Goal: Information Seeking & Learning: Learn about a topic

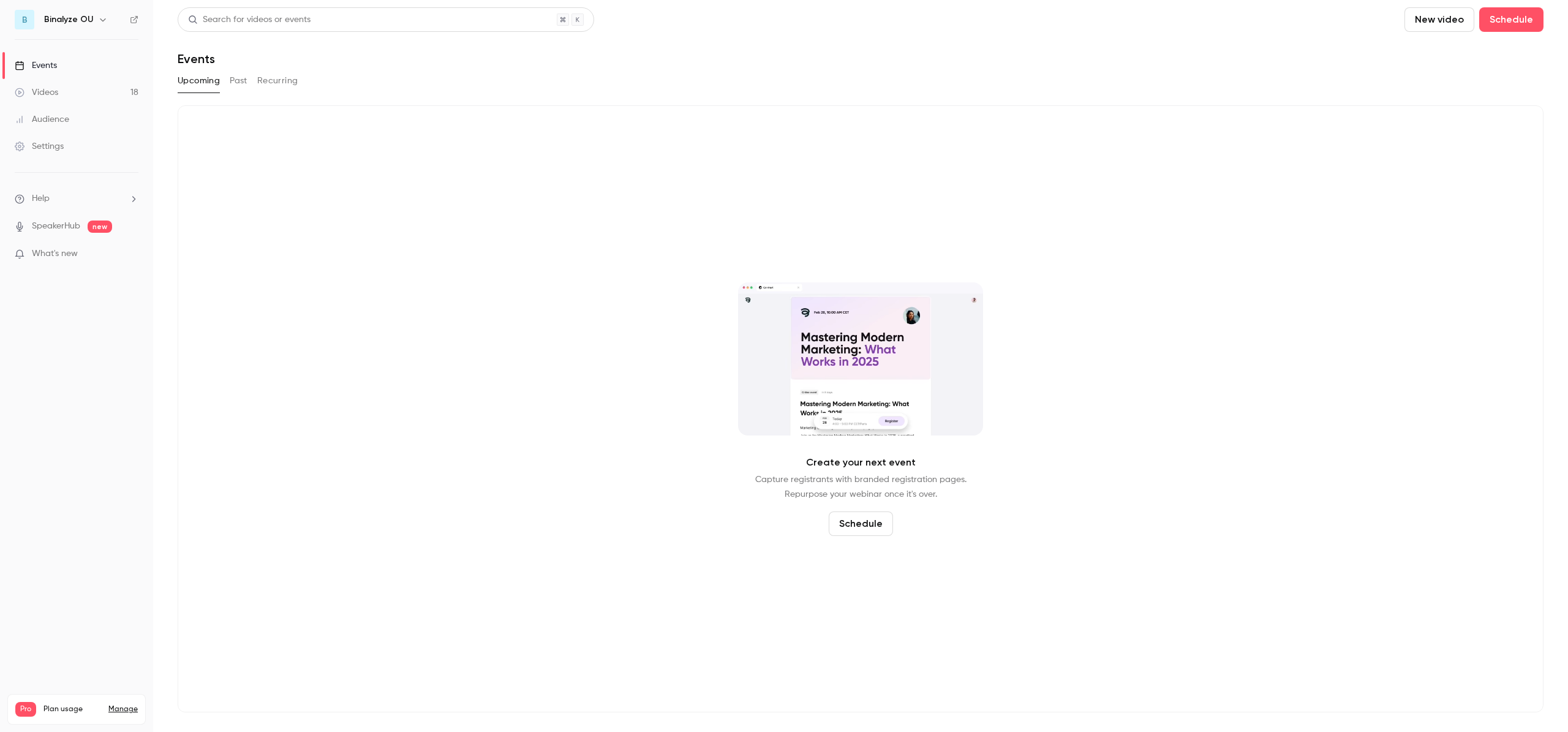
click at [235, 82] on button "Past" at bounding box center [238, 81] width 17 height 20
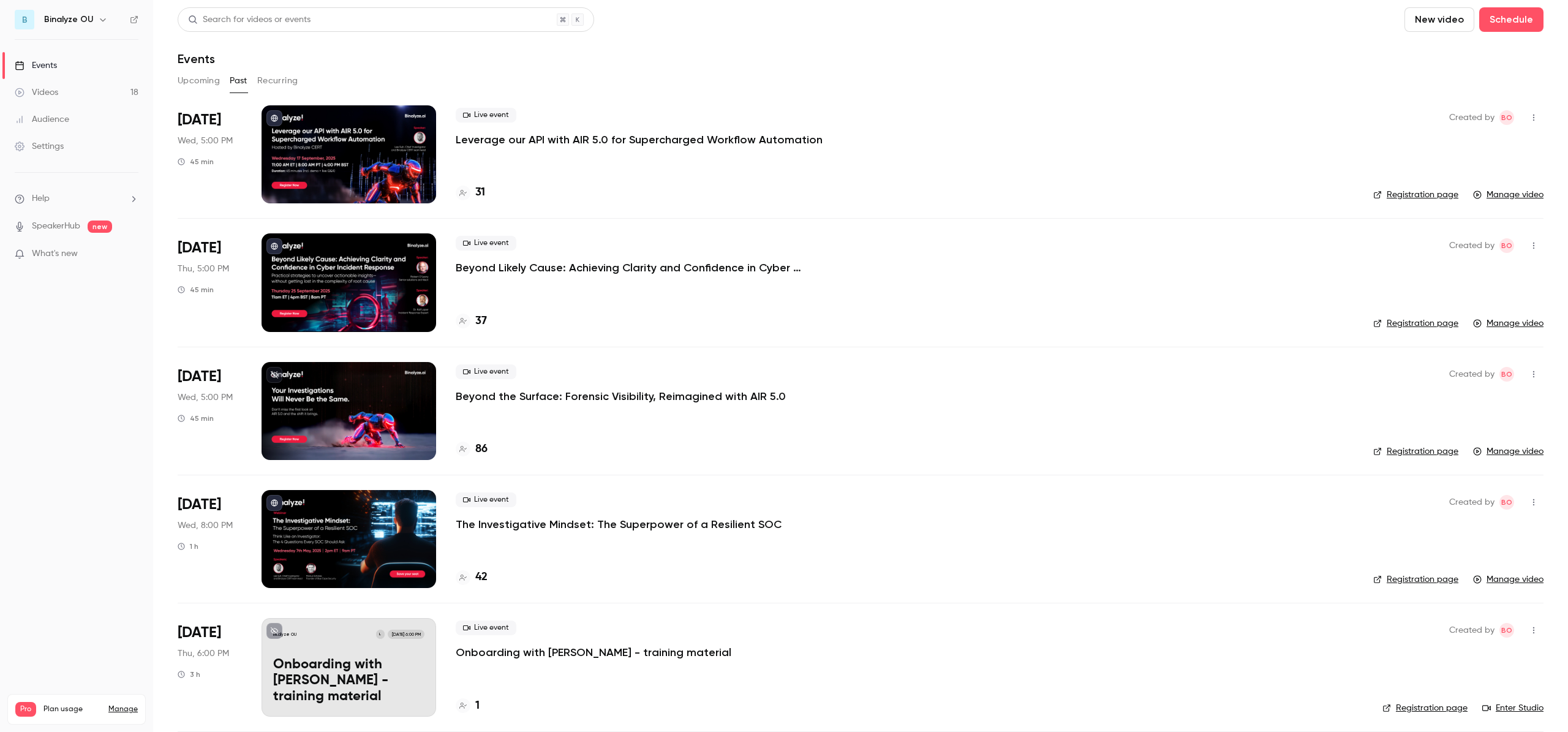
click at [378, 278] on div at bounding box center [349, 283] width 175 height 98
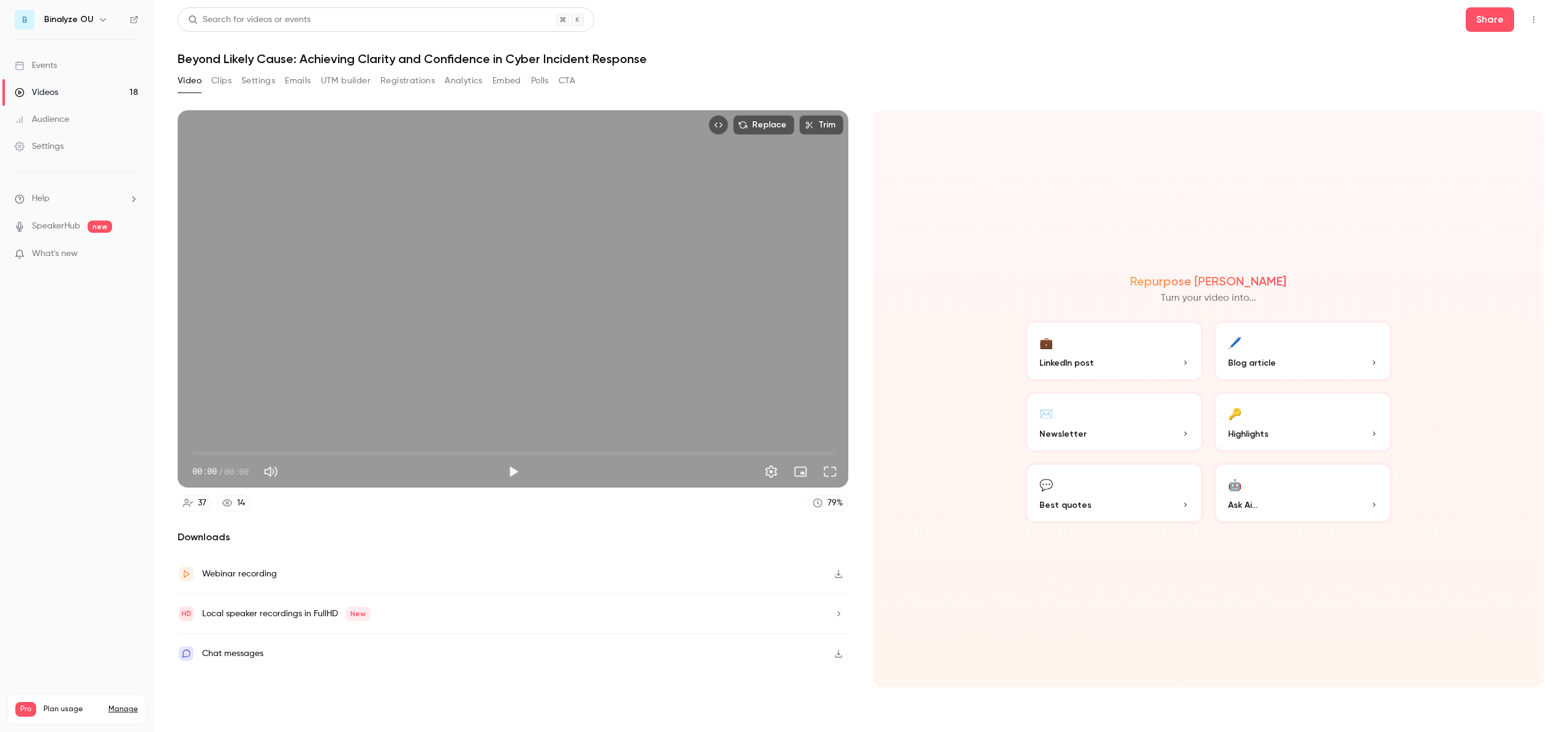
click at [218, 79] on button "Clips" at bounding box center [222, 81] width 20 height 20
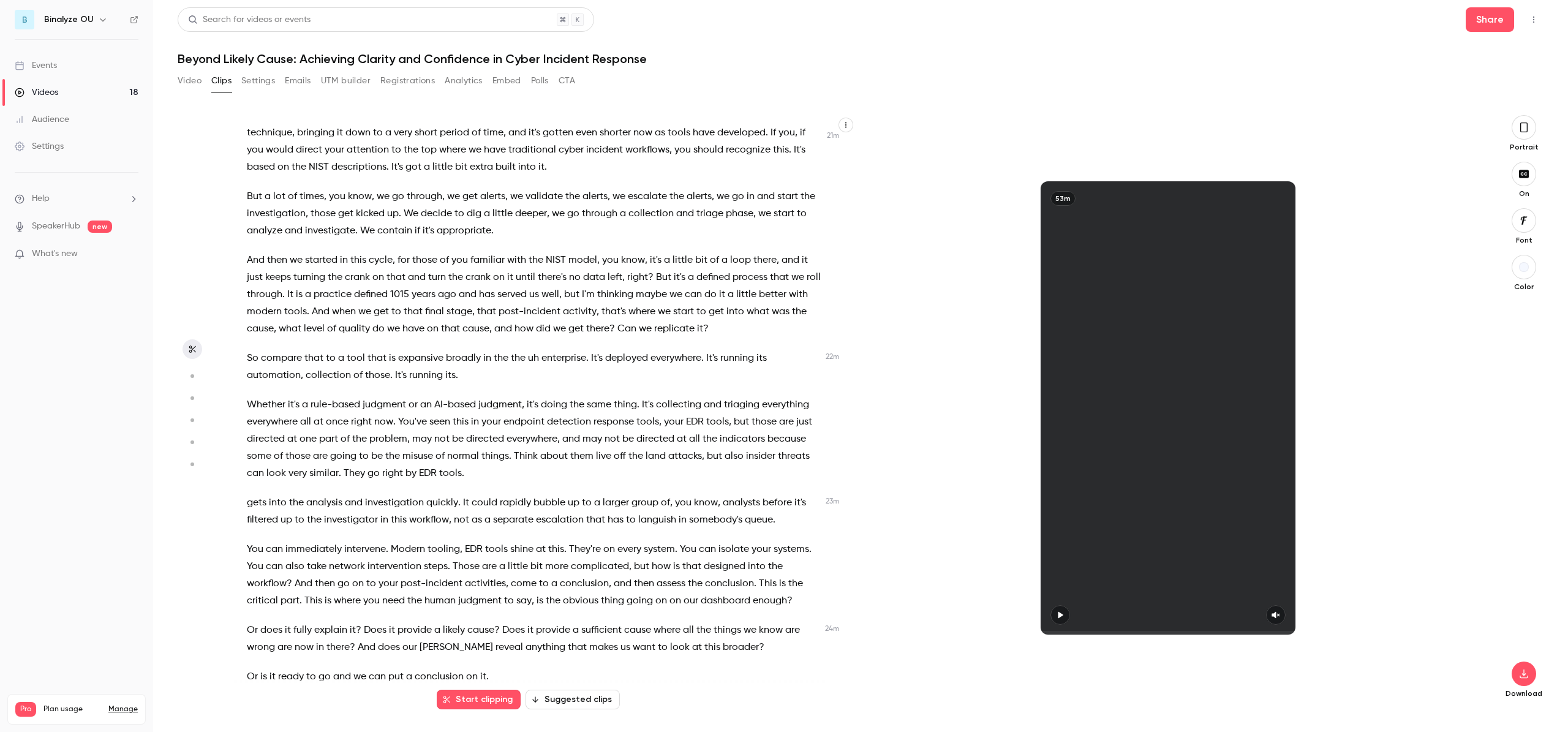
scroll to position [4322, 0]
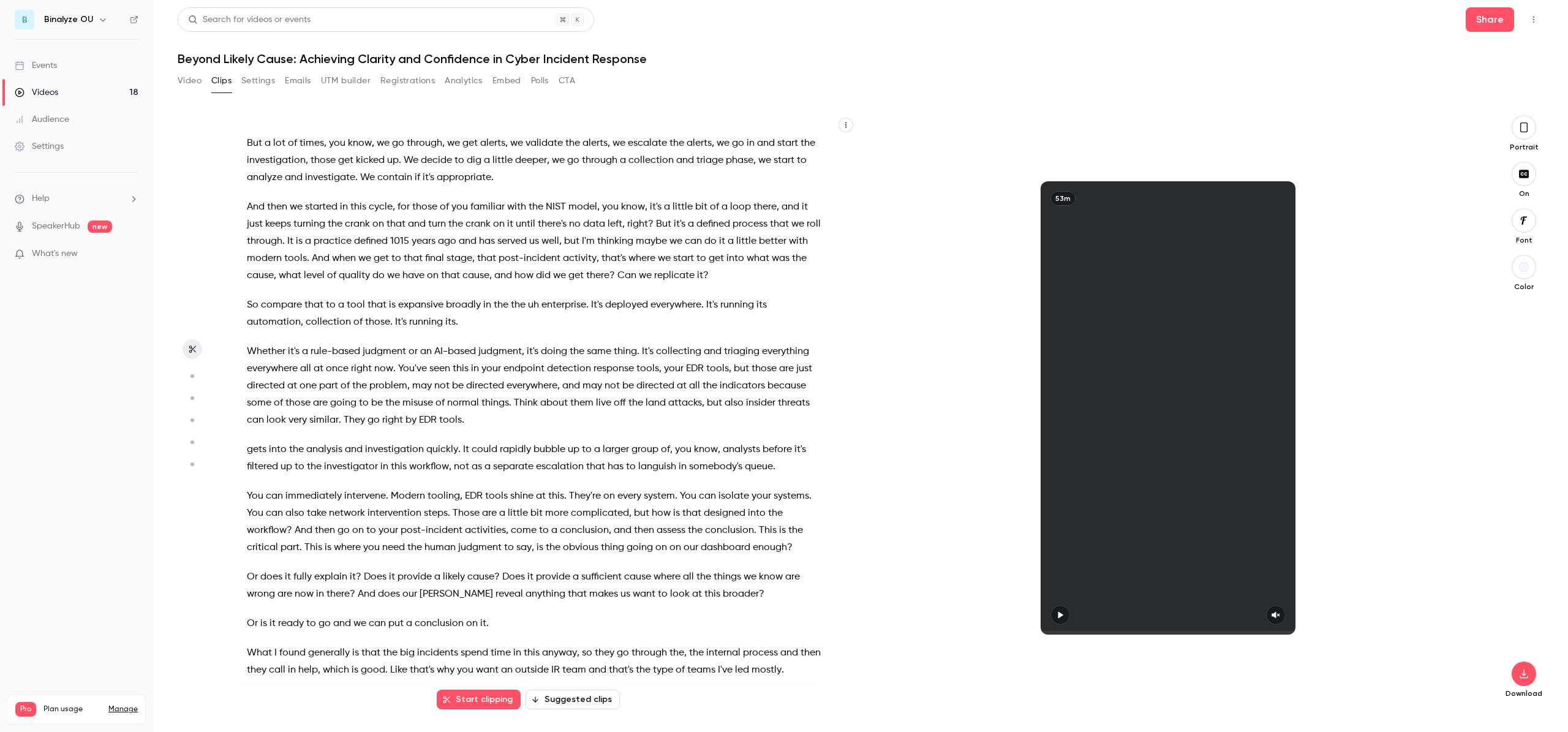
click at [247, 488] on span "You" at bounding box center [255, 496] width 17 height 17
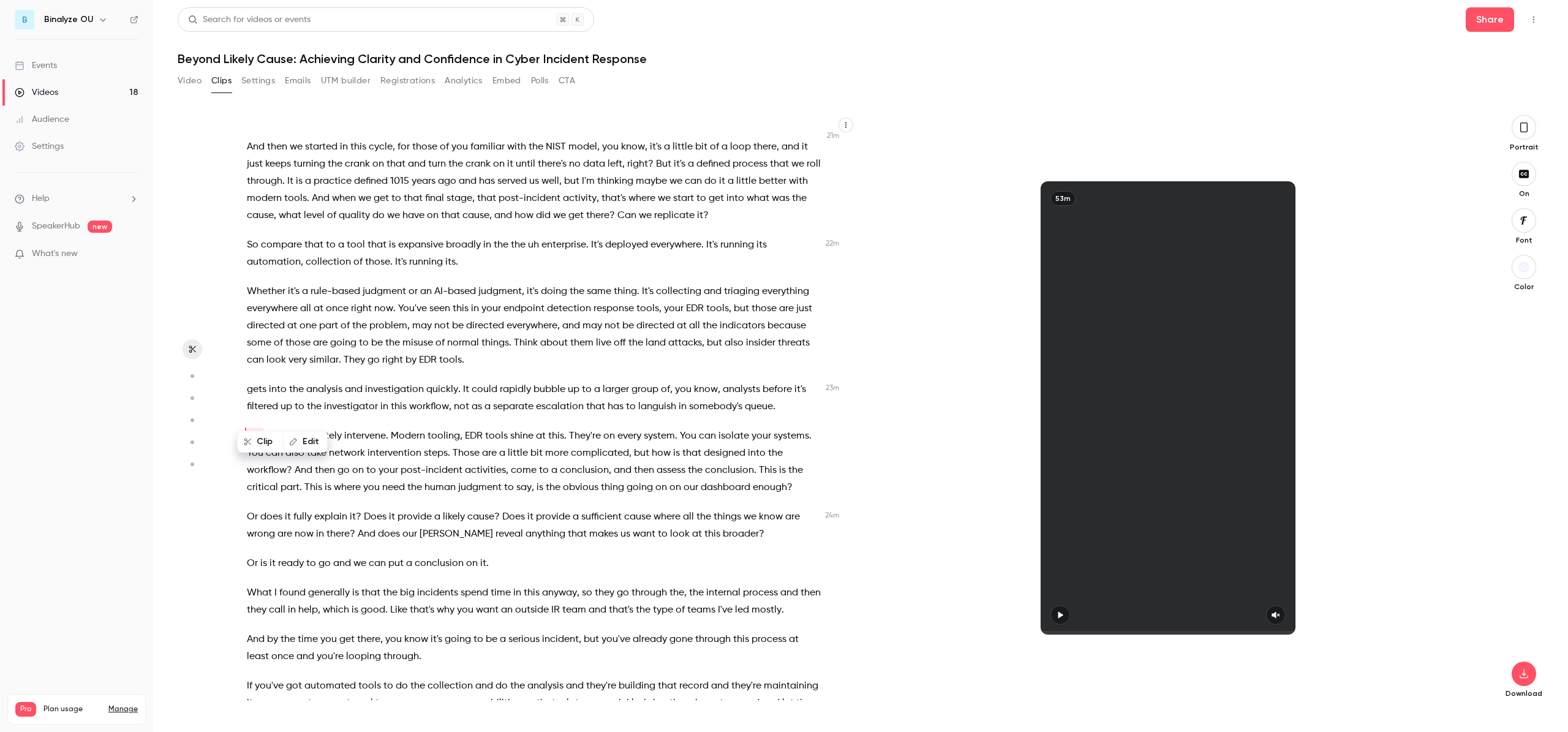
scroll to position [4387, 0]
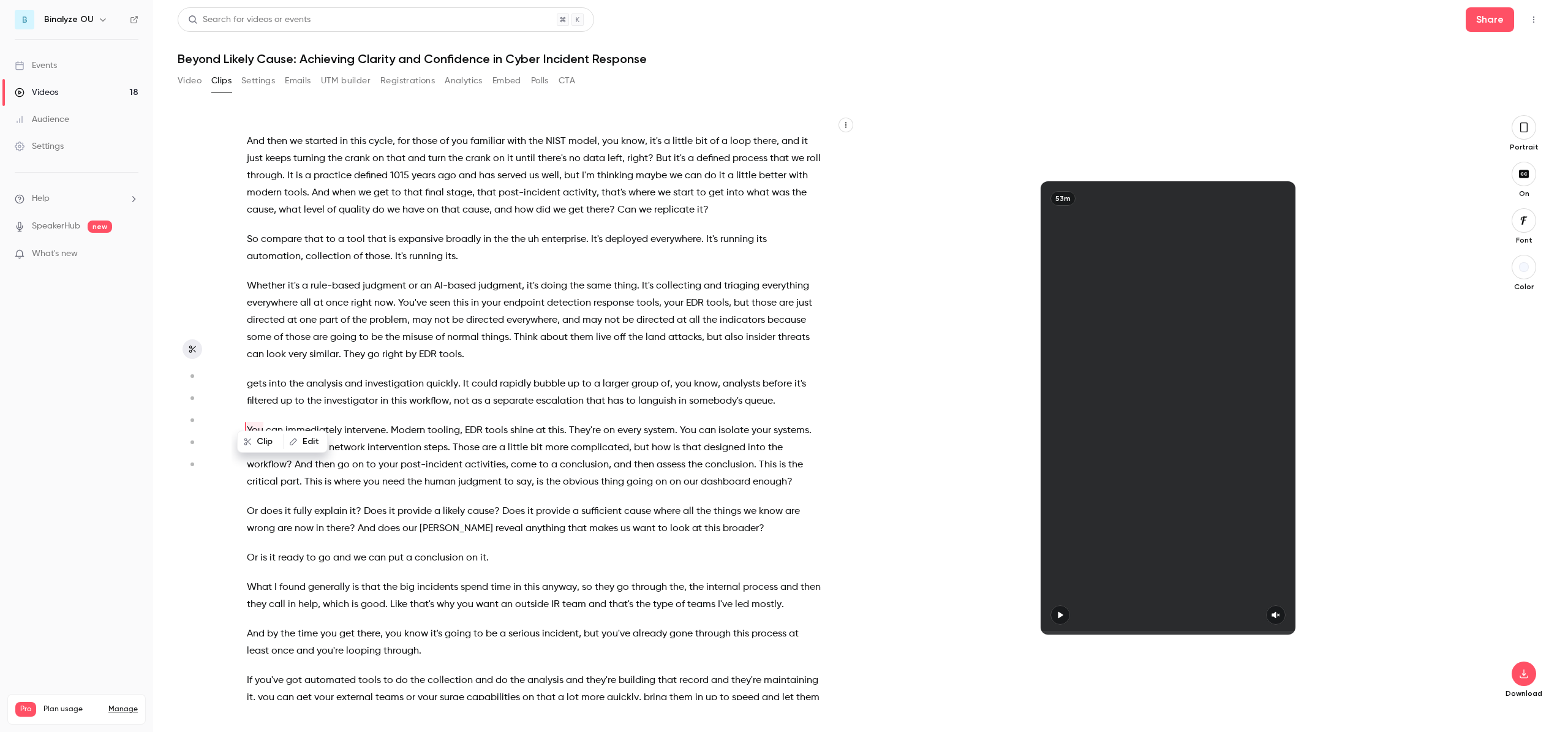
click at [534, 278] on span "it's" at bounding box center [532, 286] width 11 height 17
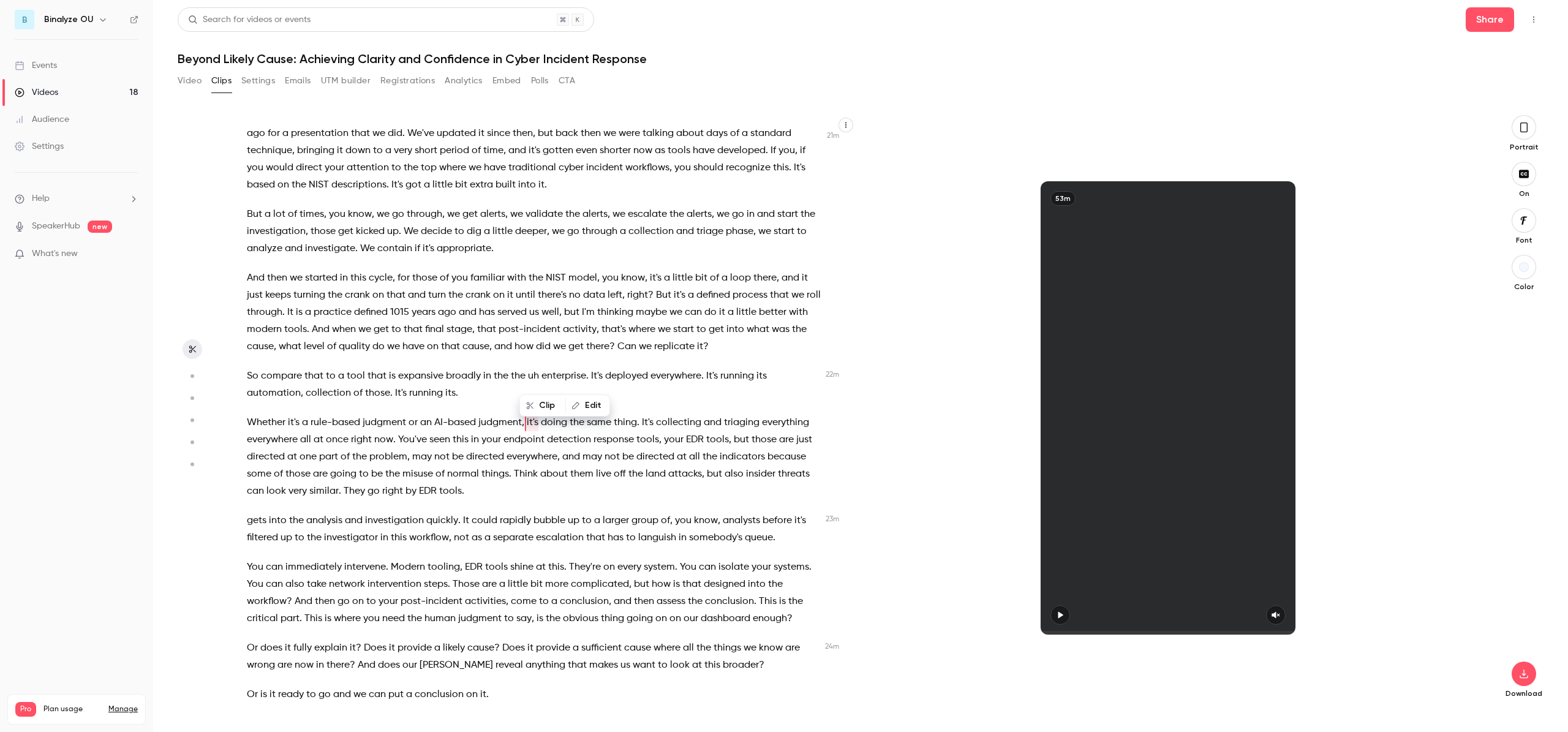
scroll to position [4242, 0]
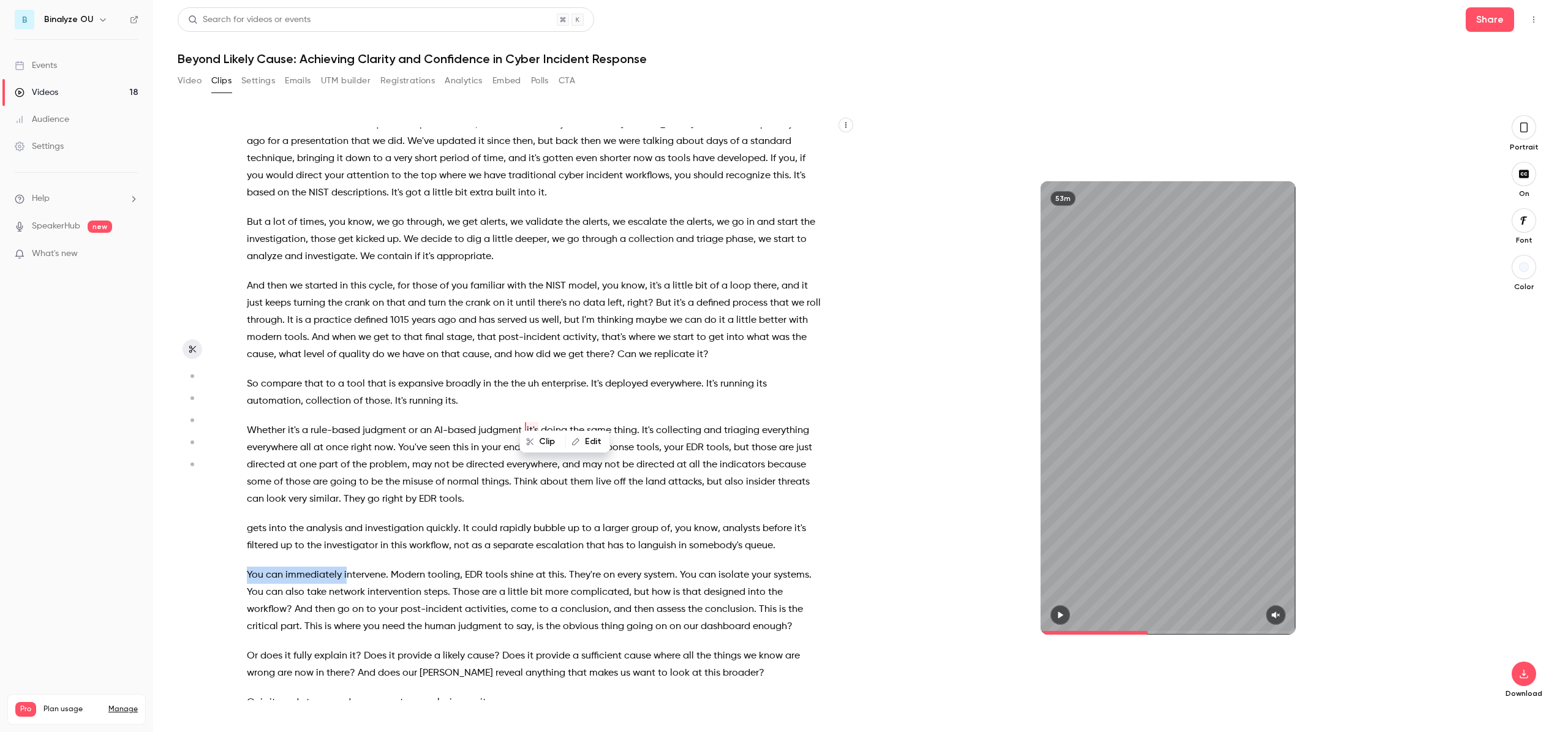
drag, startPoint x: 247, startPoint y: 554, endPoint x: 347, endPoint y: 552, distance: 100.0
click at [347, 566] on p "You can immediately intervene . Modern tooling , EDR tools shine at this . They…" at bounding box center [534, 600] width 575 height 69
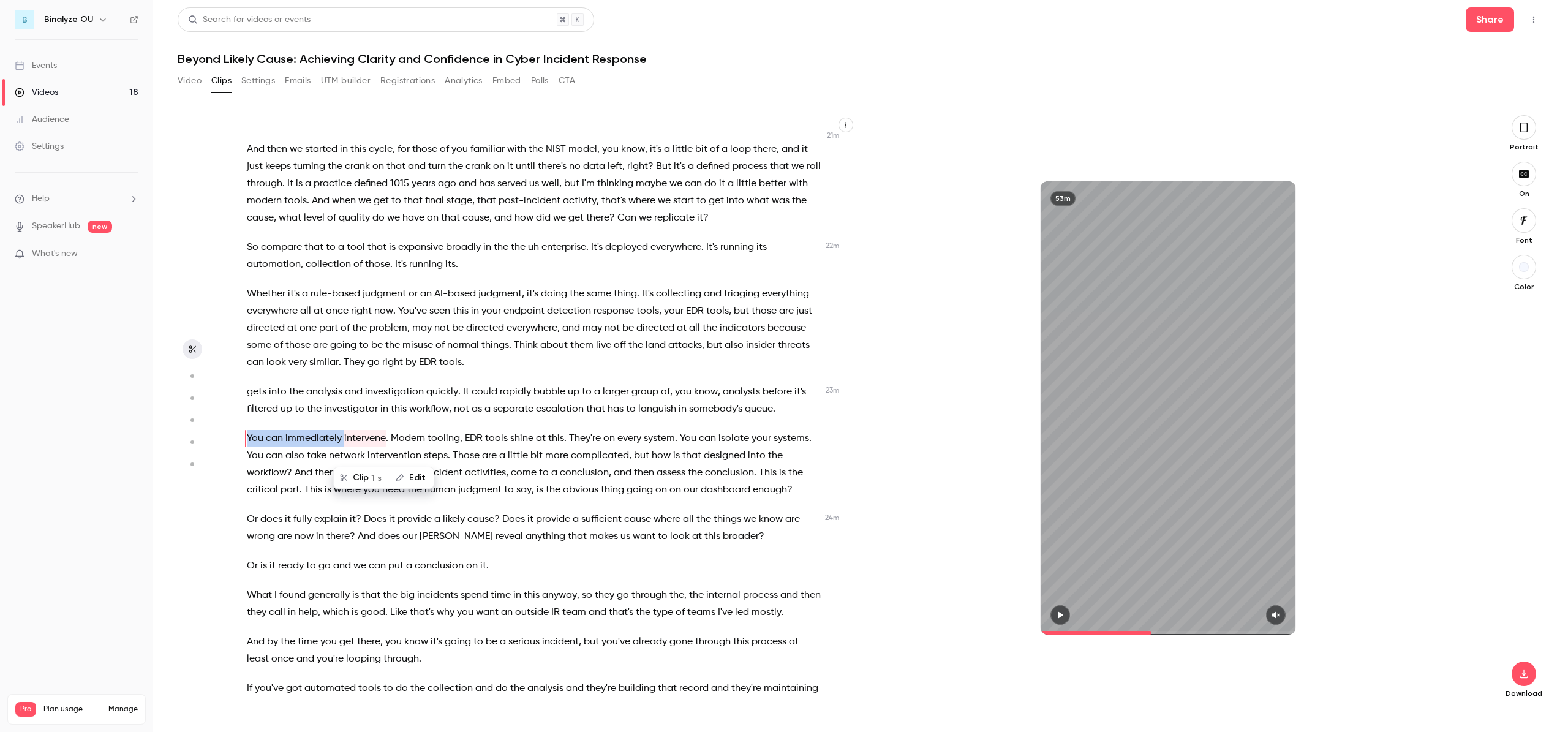
scroll to position [4387, 0]
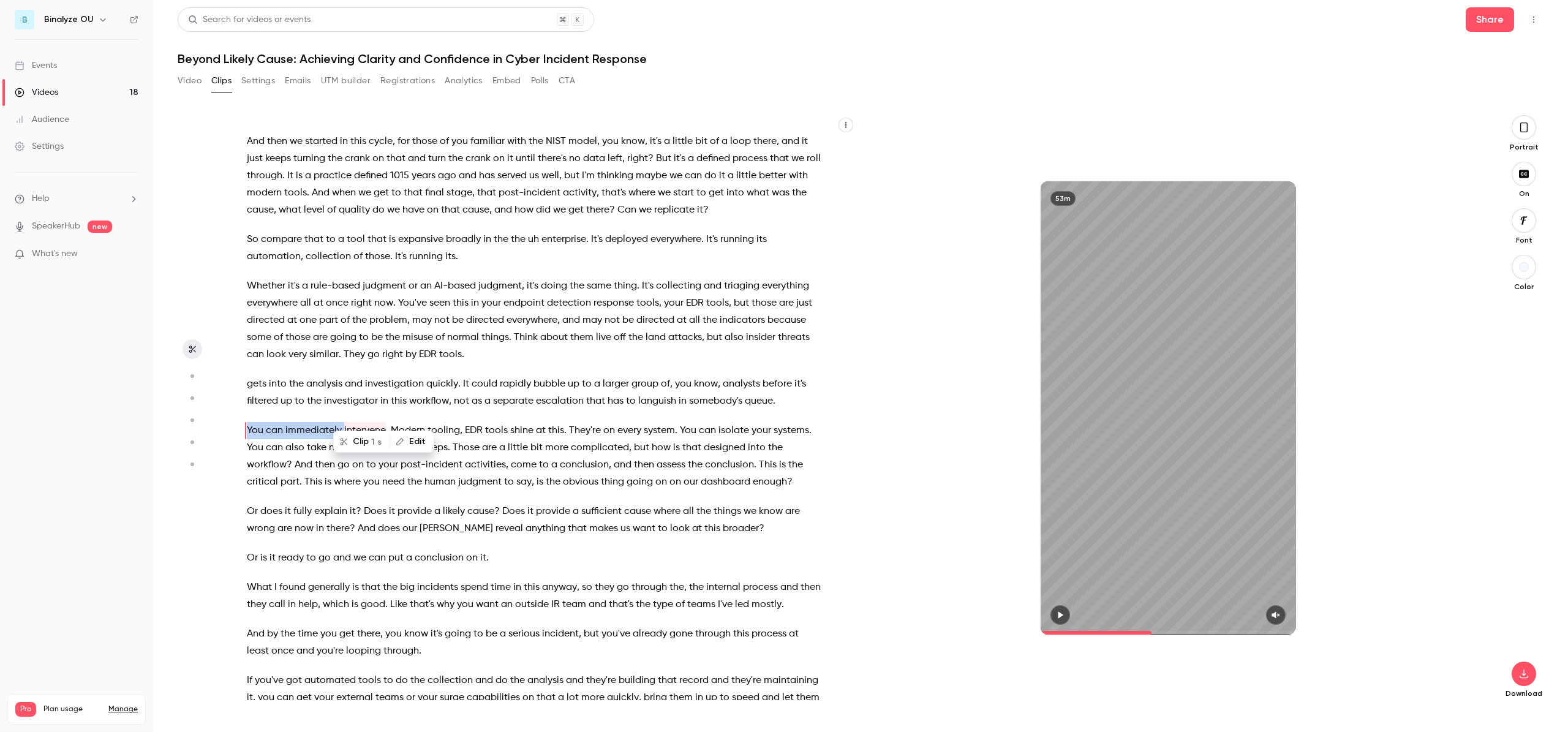
click at [482, 278] on span "judgment" at bounding box center [500, 286] width 44 height 17
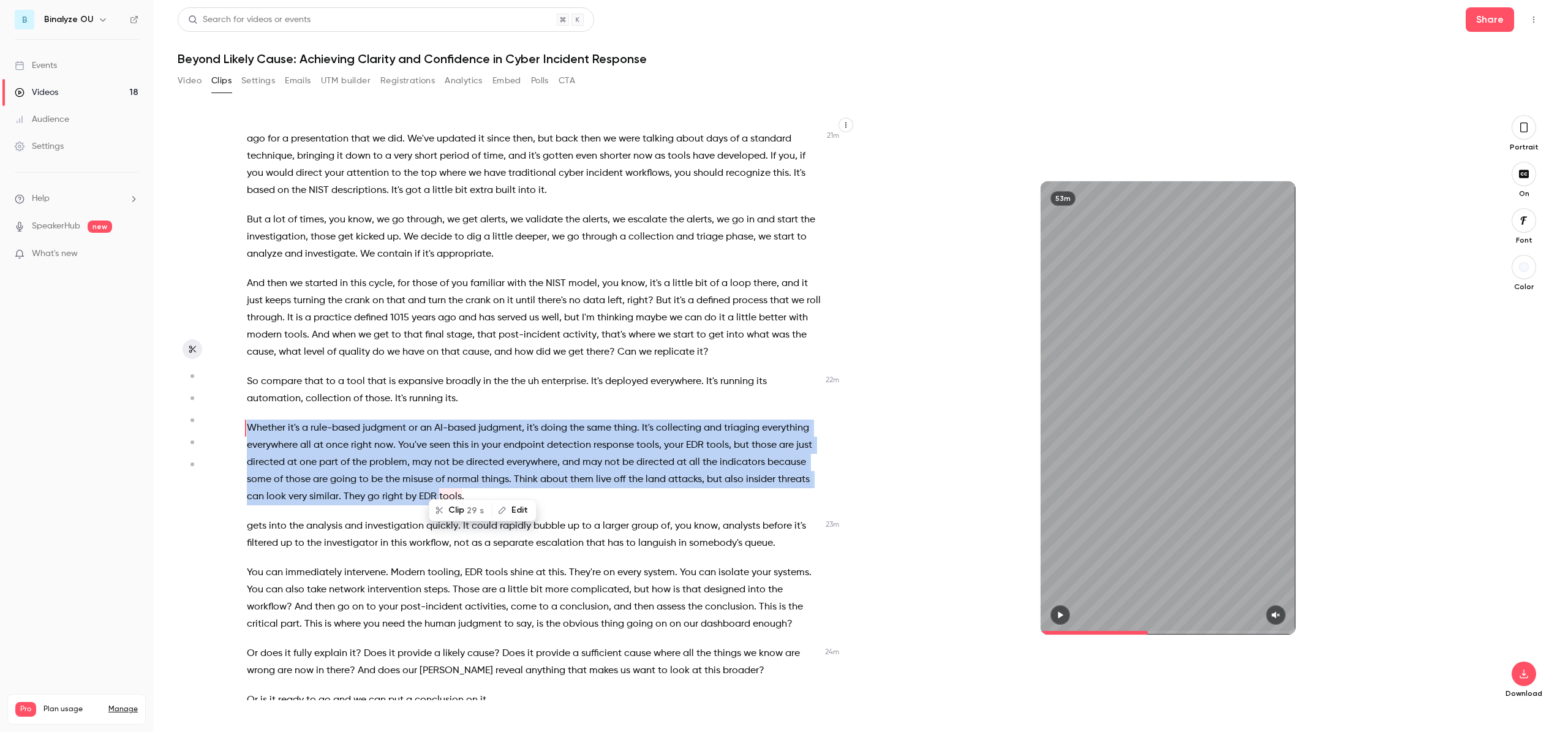
scroll to position [4242, 0]
click at [572, 566] on span "They're" at bounding box center [585, 575] width 32 height 17
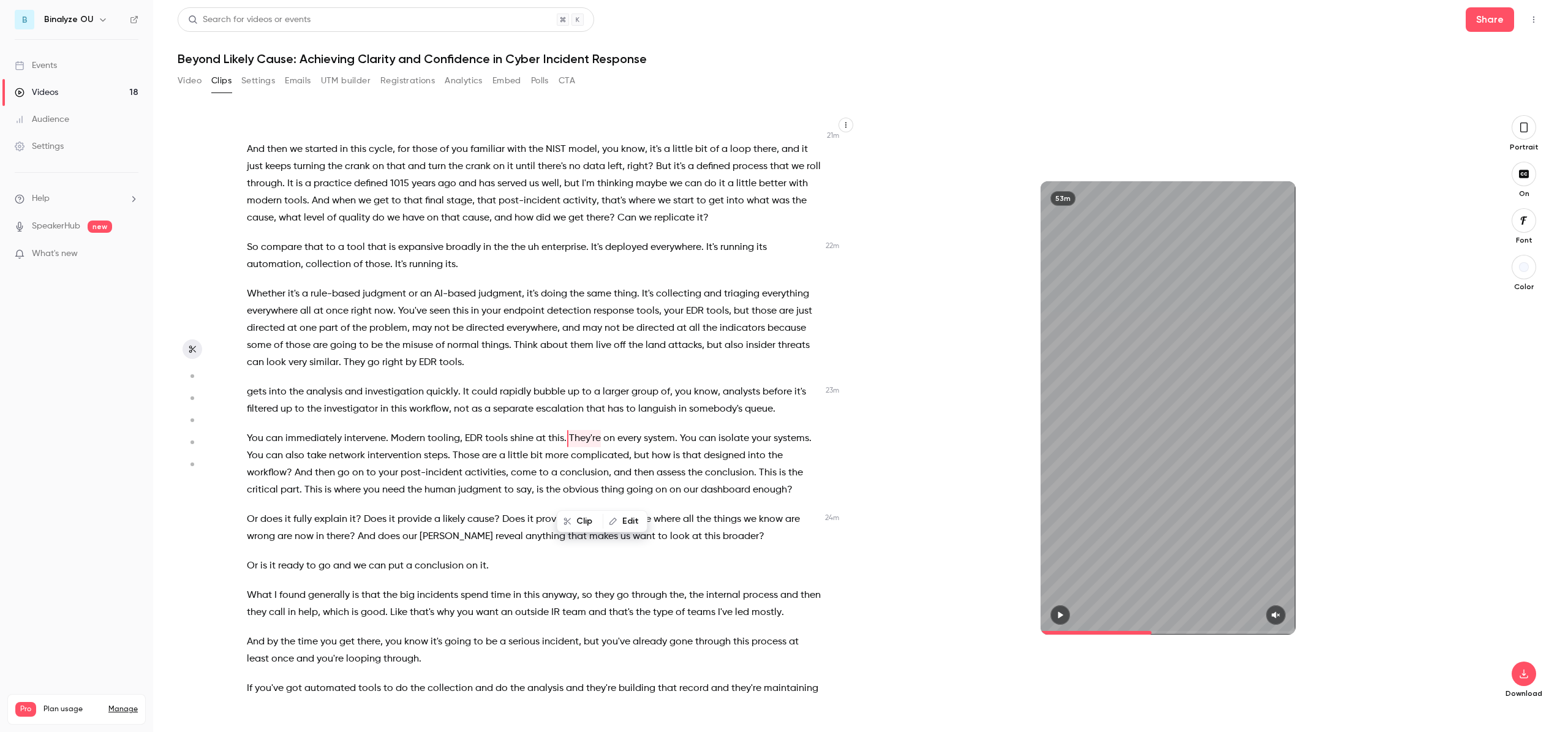
scroll to position [4387, 0]
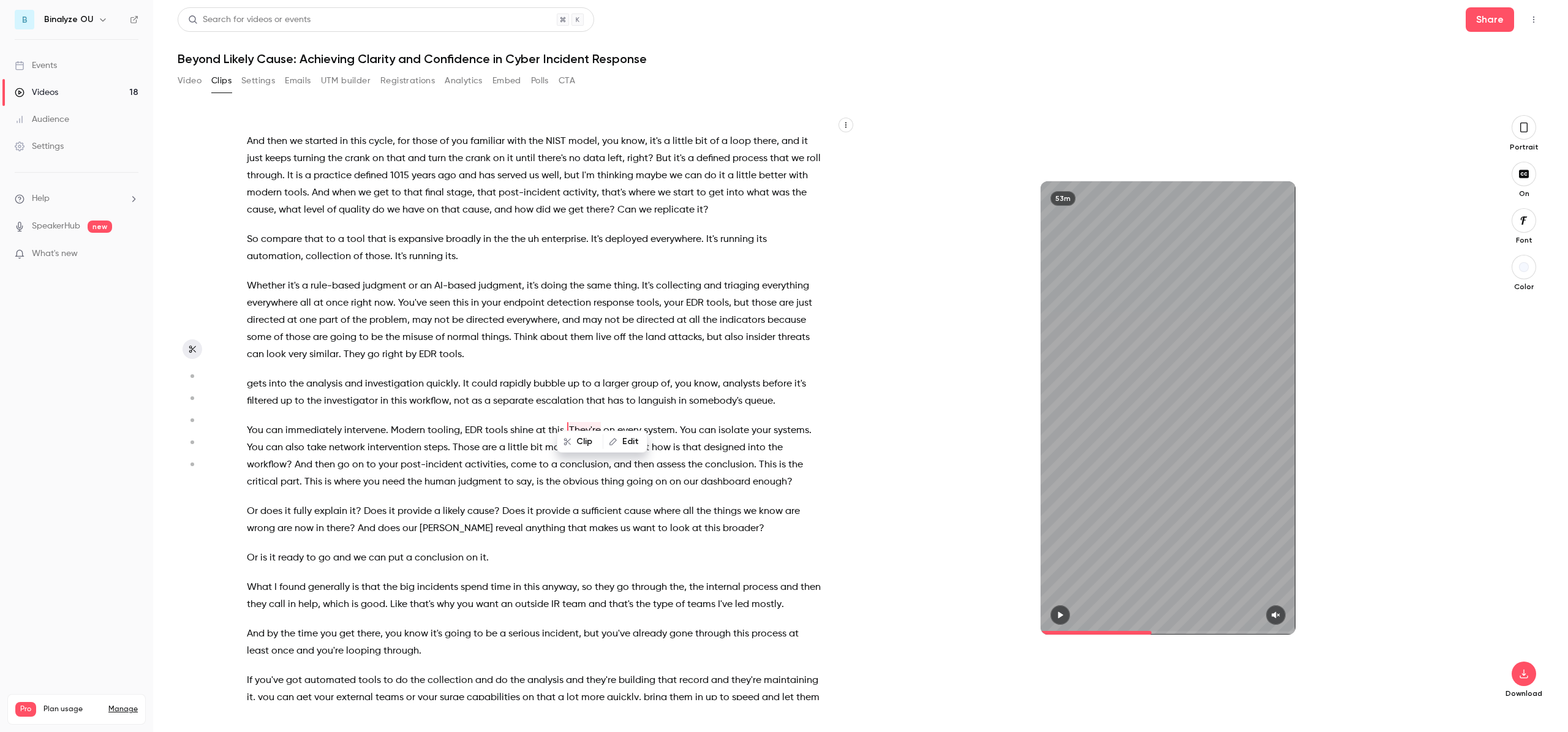
click at [568, 343] on p "Whether it's a rule-based judgment or an AI-based judgment , it's doing the sam…" at bounding box center [534, 320] width 575 height 85
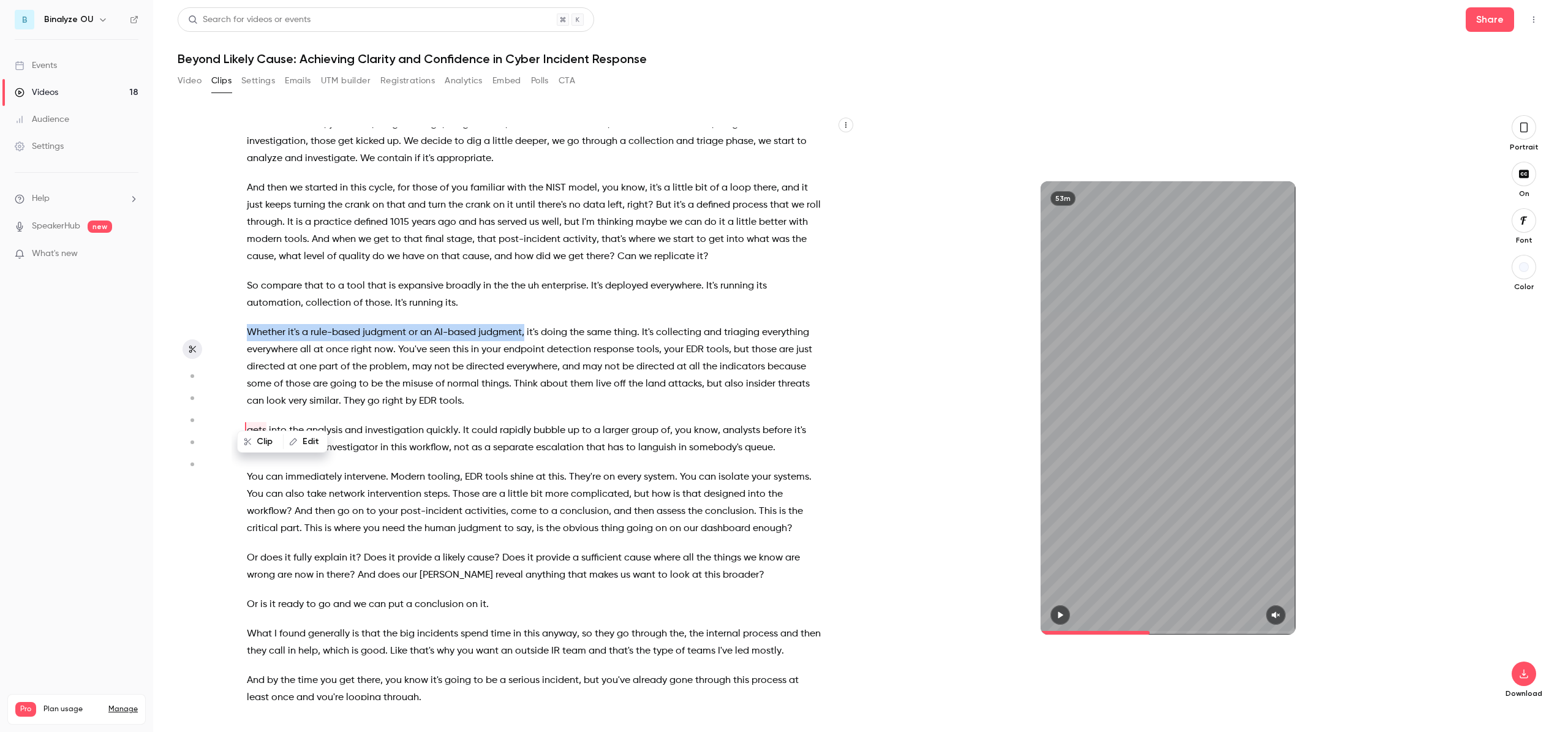
drag, startPoint x: 518, startPoint y: 314, endPoint x: 241, endPoint y: 318, distance: 277.0
click at [241, 318] on div "Hello , everyone . Welcome . Thank you for joining [DATE] webinar , Beyond Like…" at bounding box center [540, 414] width 618 height 572
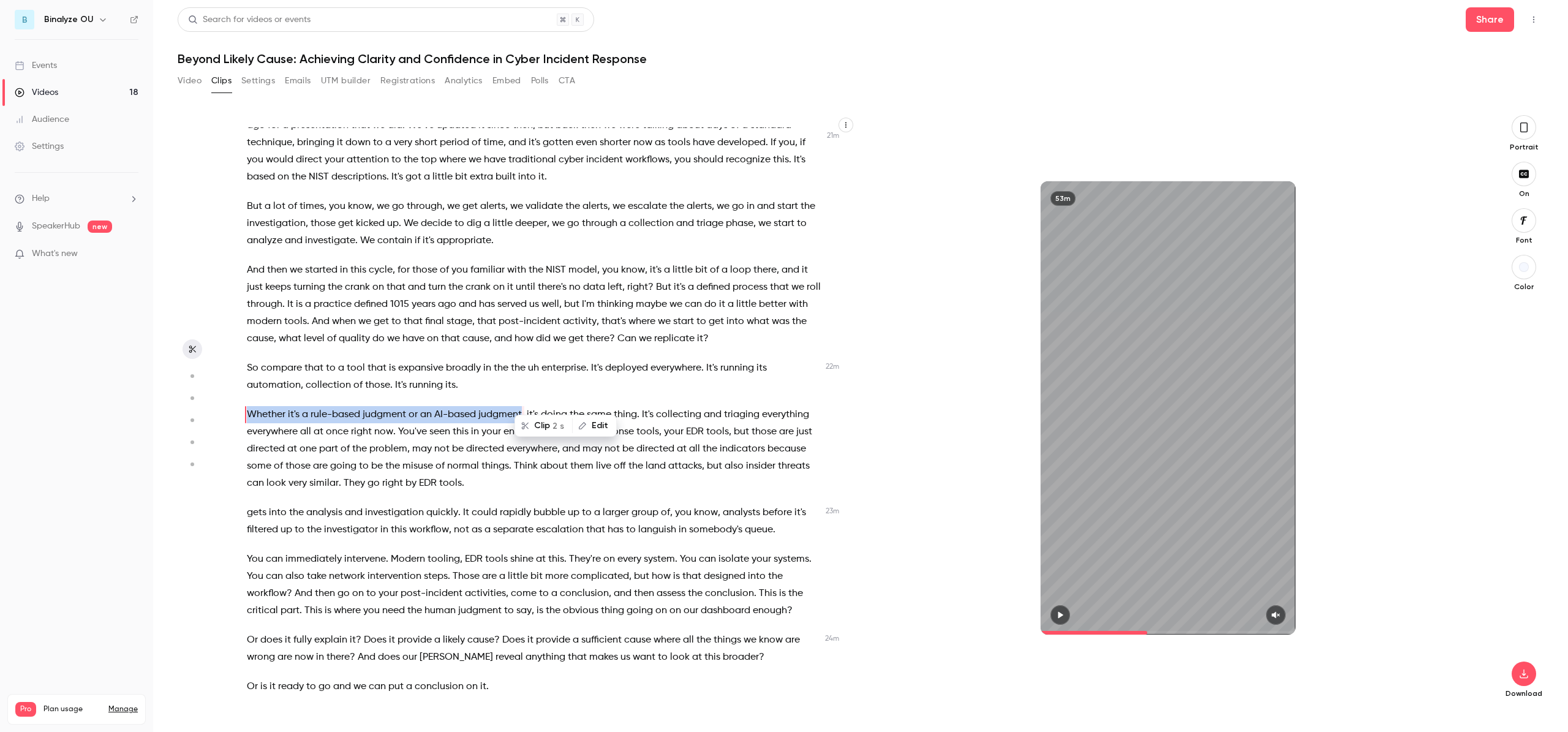
scroll to position [4242, 0]
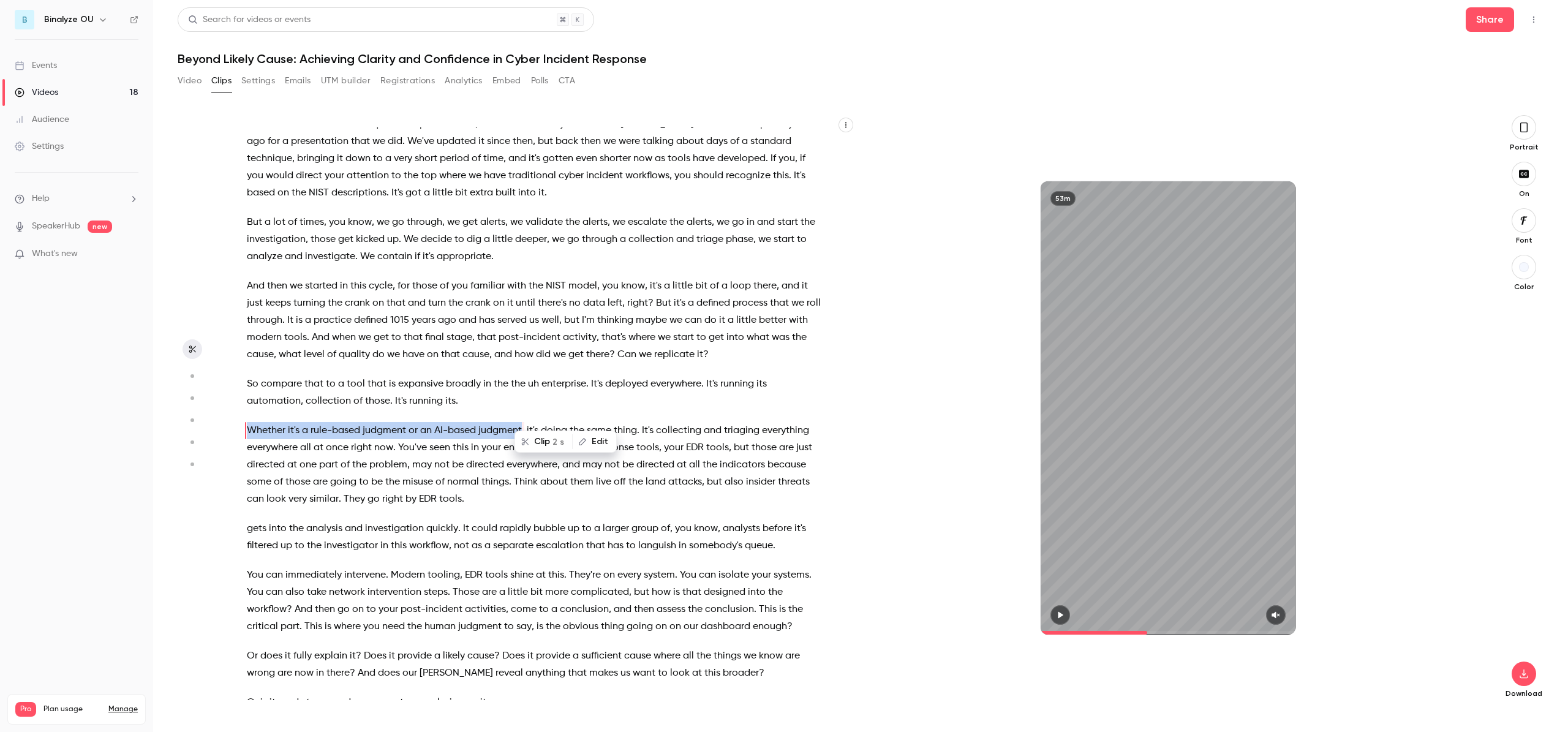
click at [230, 476] on section "Hello , everyone . Welcome . Thank you for joining [DATE] webinar , Beyond Like…" at bounding box center [860, 423] width 1366 height 617
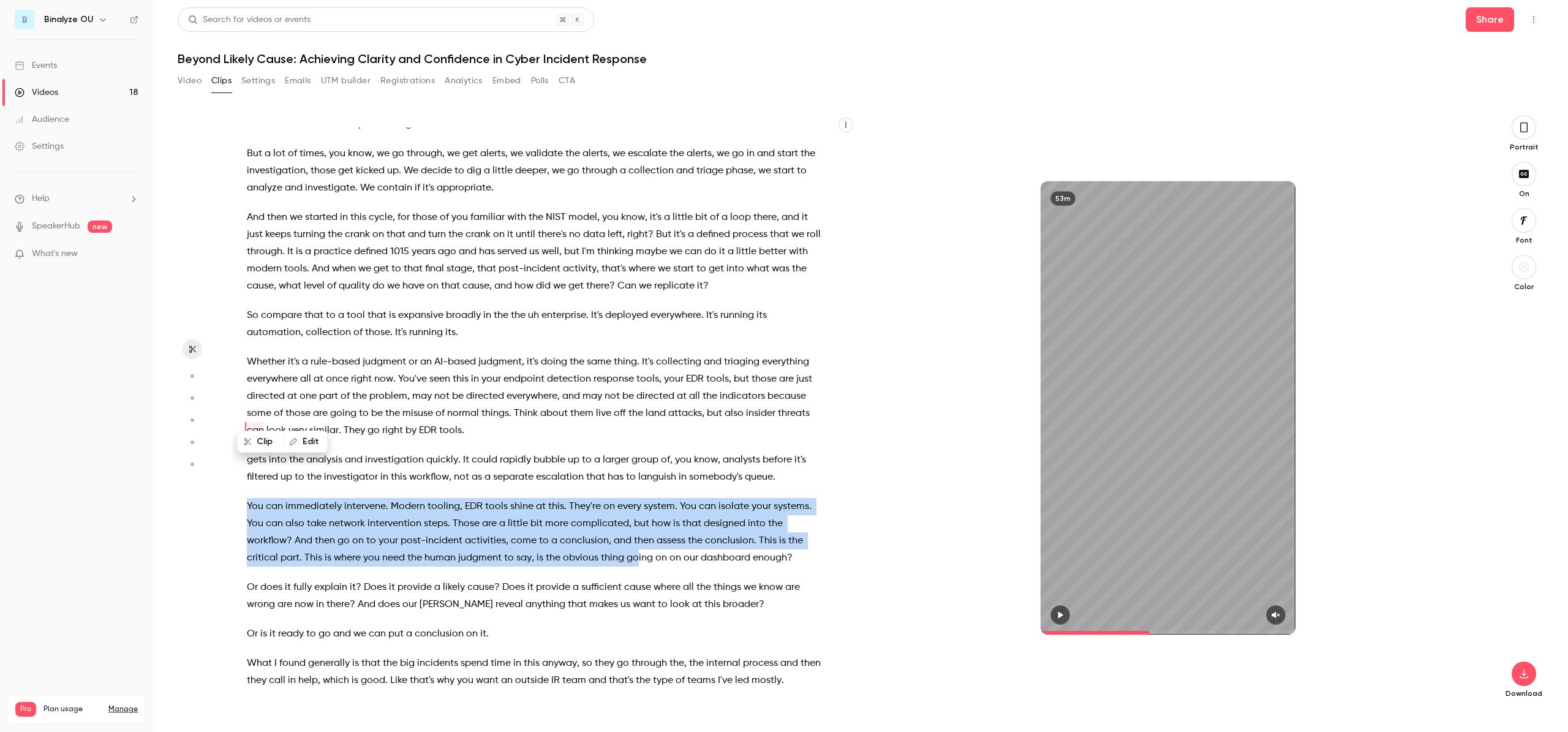
drag, startPoint x: 246, startPoint y: 489, endPoint x: 638, endPoint y: 538, distance: 395.1
click at [638, 538] on p "You can immediately intervene . Modern tooling , EDR tools shine at this . They…" at bounding box center [534, 532] width 575 height 69
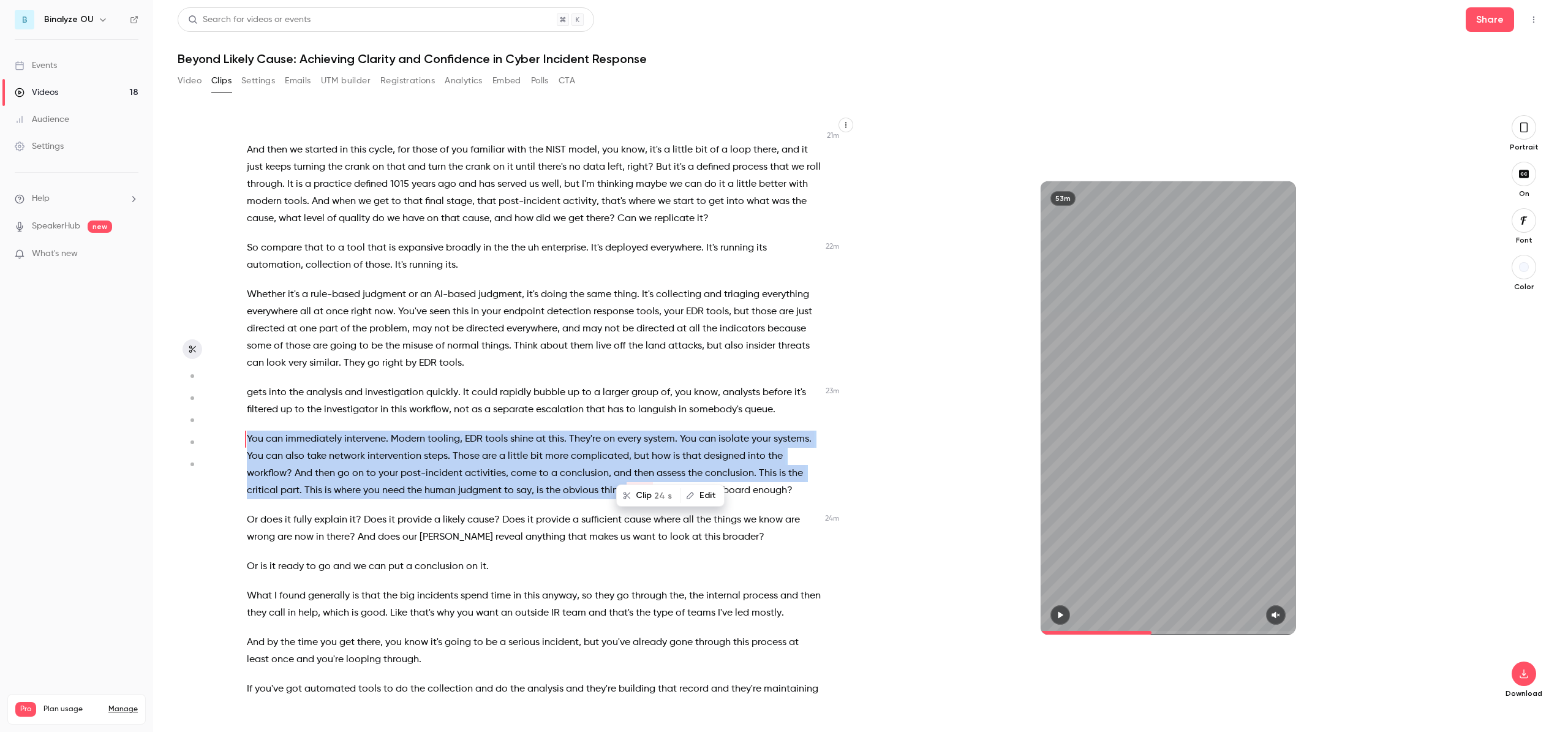
scroll to position [4387, 0]
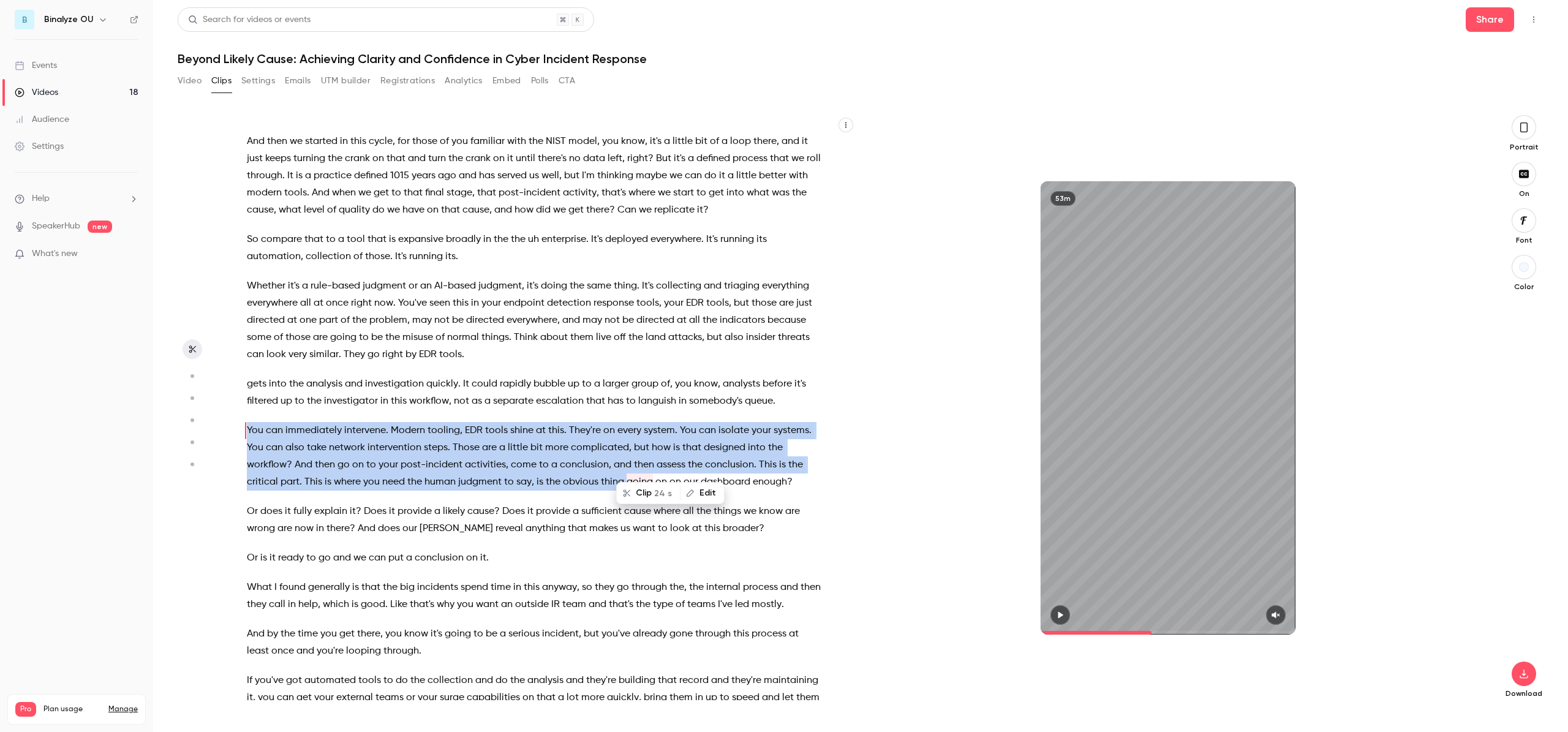
click at [475, 457] on span "activities" at bounding box center [485, 465] width 41 height 17
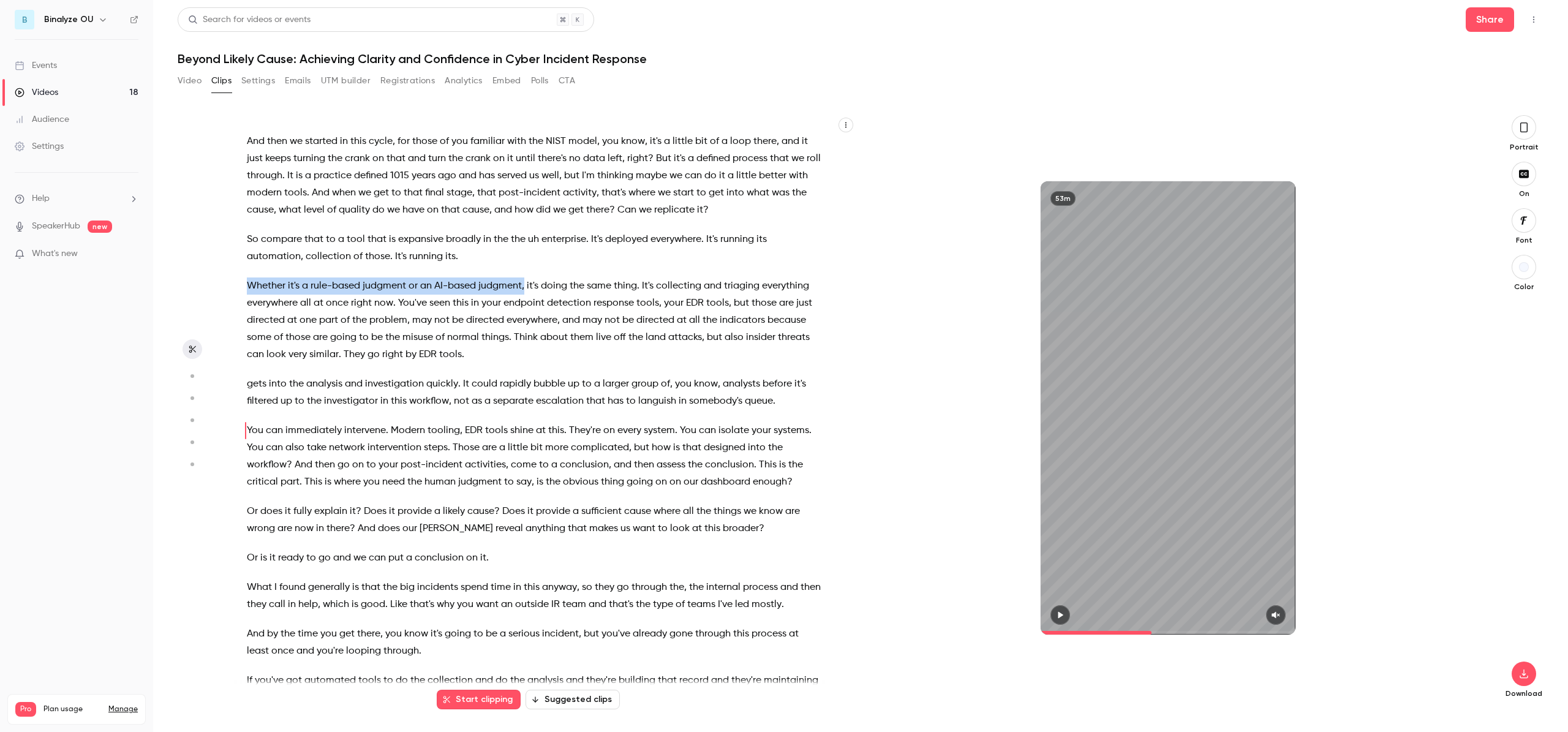
click at [615, 473] on span "thing" at bounding box center [612, 482] width 23 height 17
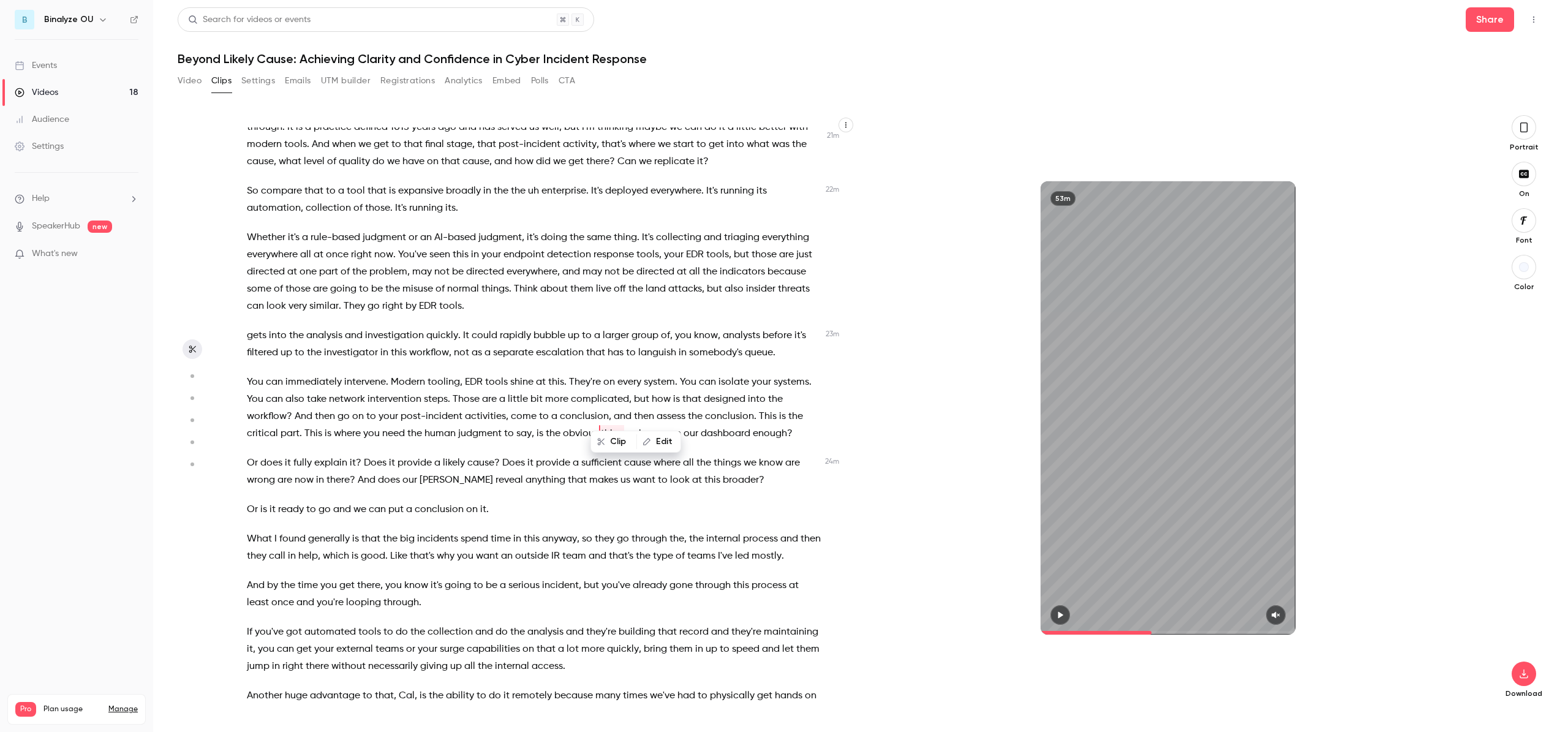
scroll to position [4439, 0]
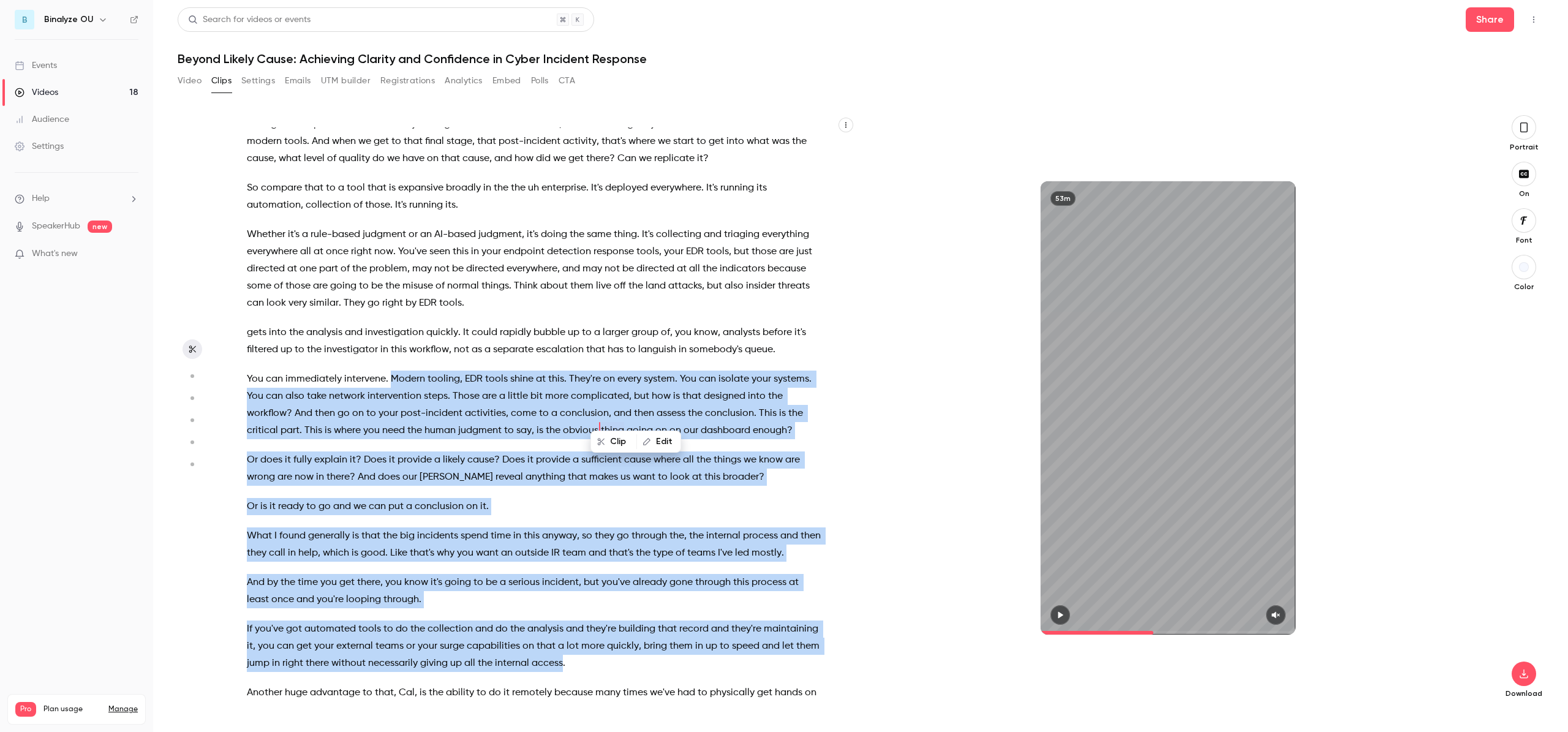
drag, startPoint x: 392, startPoint y: 361, endPoint x: 621, endPoint y: 644, distance: 364.0
click at [621, 644] on div "Hello , everyone . Welcome . Thank you for joining [DATE] webinar , Beyond Like…" at bounding box center [540, 414] width 618 height 572
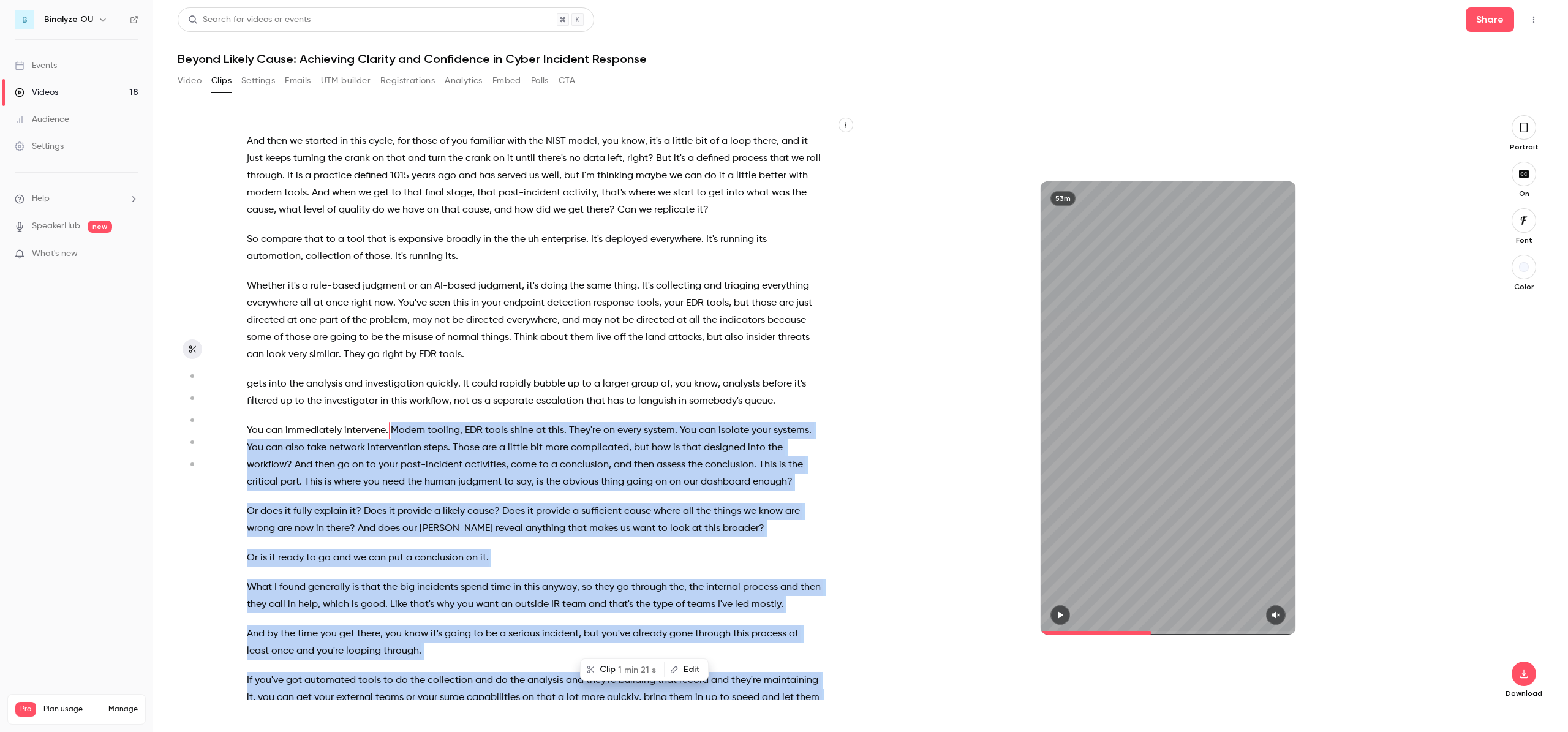
click at [609, 669] on button "Clip 1 min 21 s" at bounding box center [622, 670] width 82 height 20
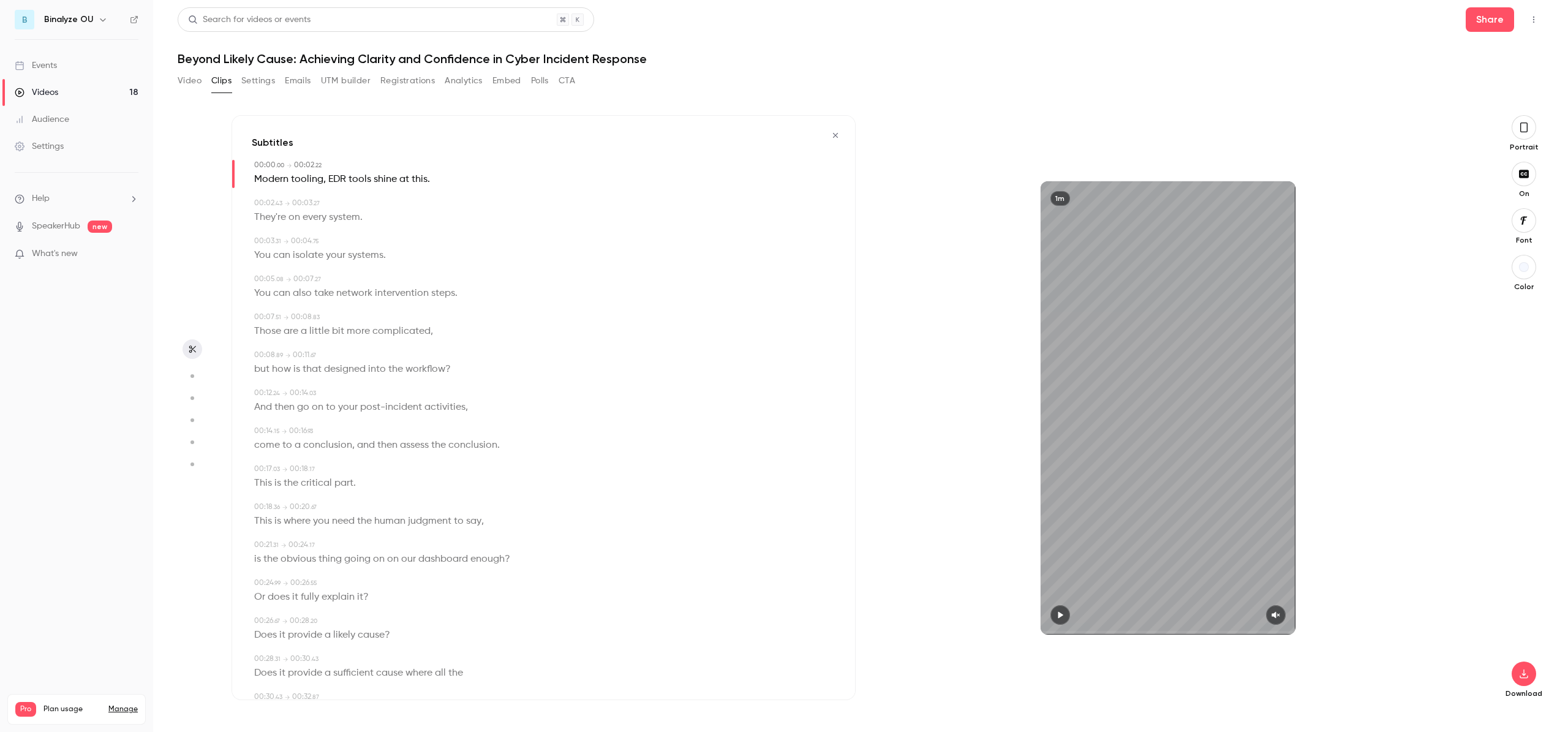
click at [1273, 614] on icon "button" at bounding box center [1275, 615] width 8 height 7
click at [1062, 615] on icon "button" at bounding box center [1060, 615] width 5 height 7
click at [1524, 675] on icon "button" at bounding box center [1523, 675] width 8 height 9
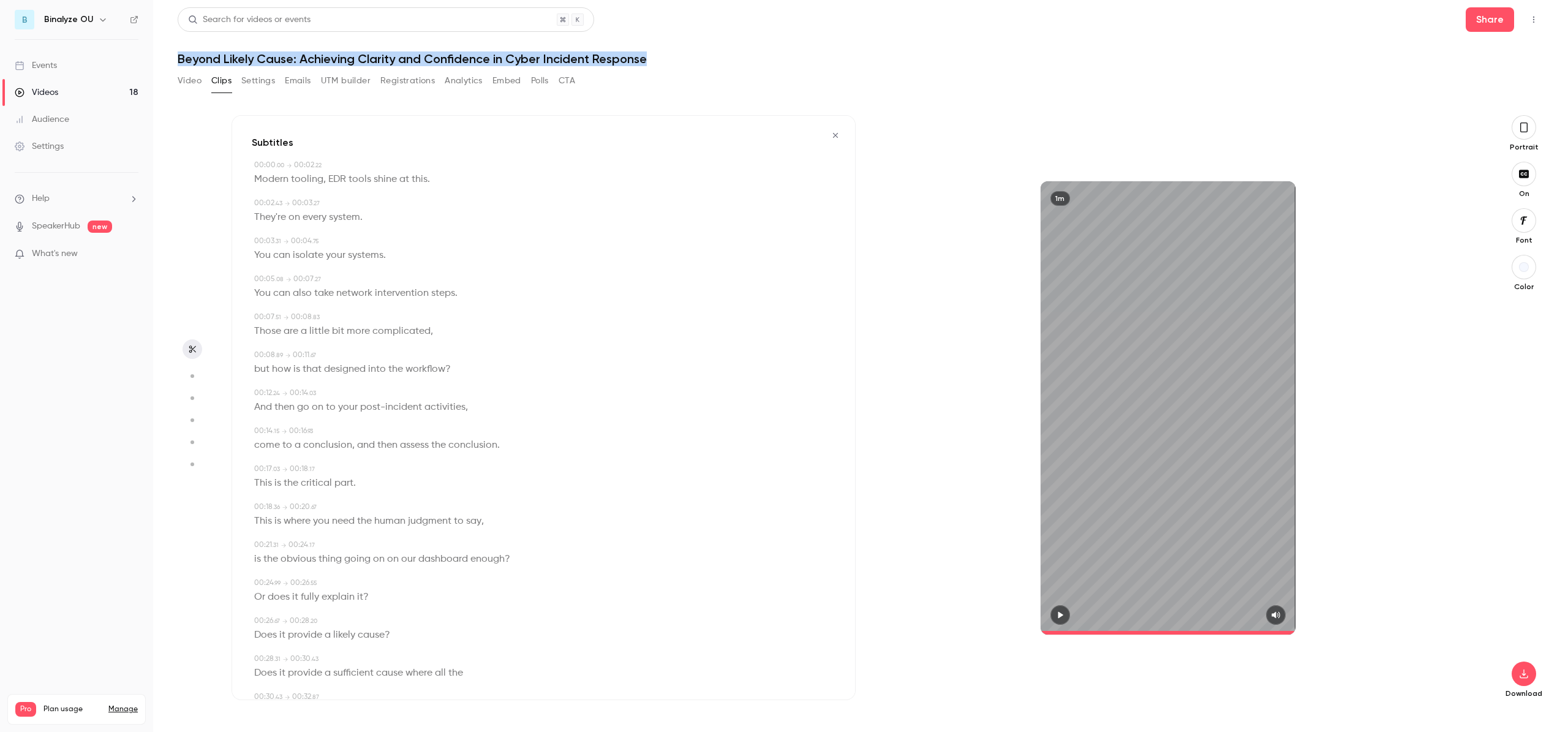
drag, startPoint x: 179, startPoint y: 58, endPoint x: 653, endPoint y: 64, distance: 474.0
click at [653, 64] on h1 "Beyond Likely Cause: Achieving Clarity and Confidence in Cyber Incident Response" at bounding box center [860, 58] width 1366 height 14
click at [831, 135] on icon "button" at bounding box center [835, 135] width 10 height 8
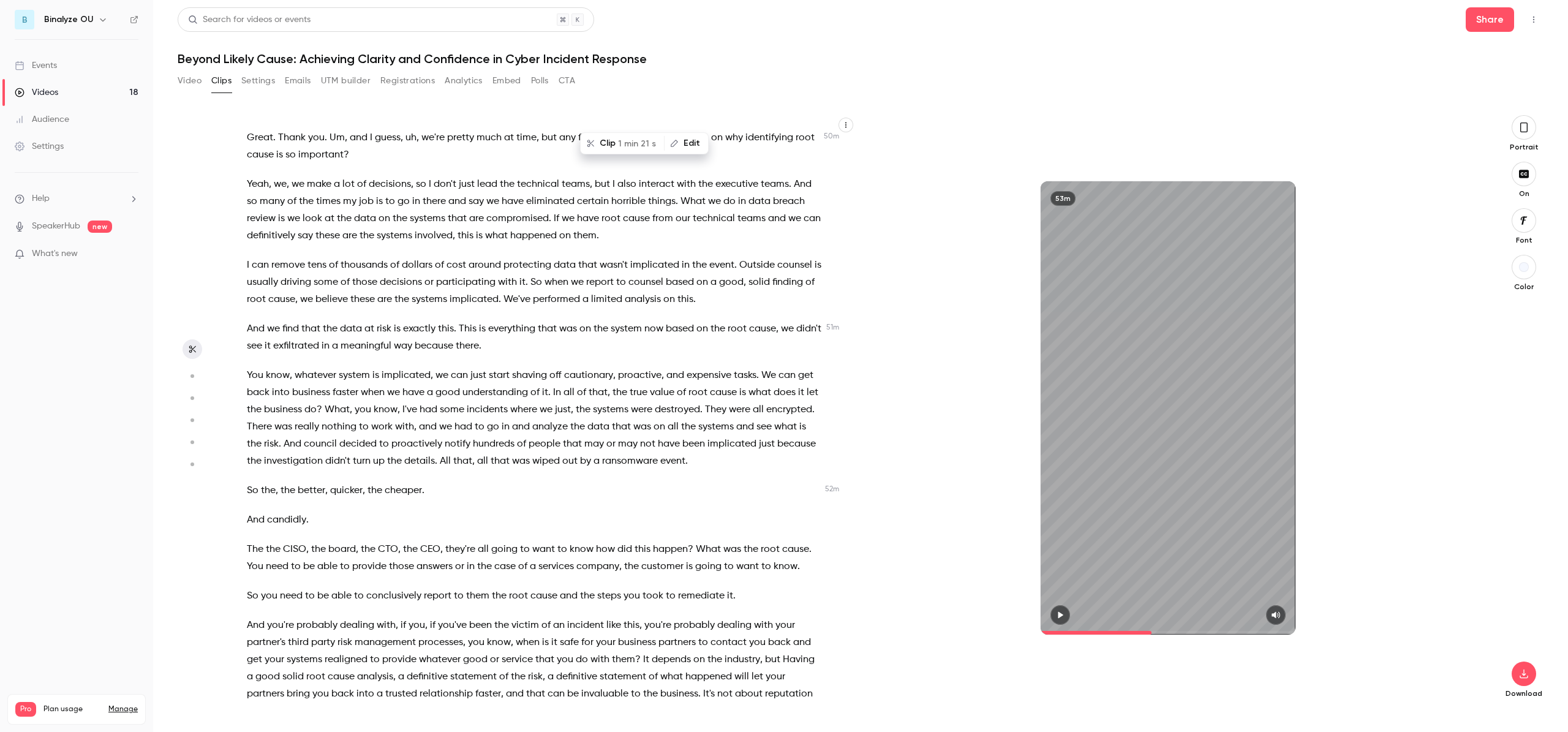
scroll to position [9487, 0]
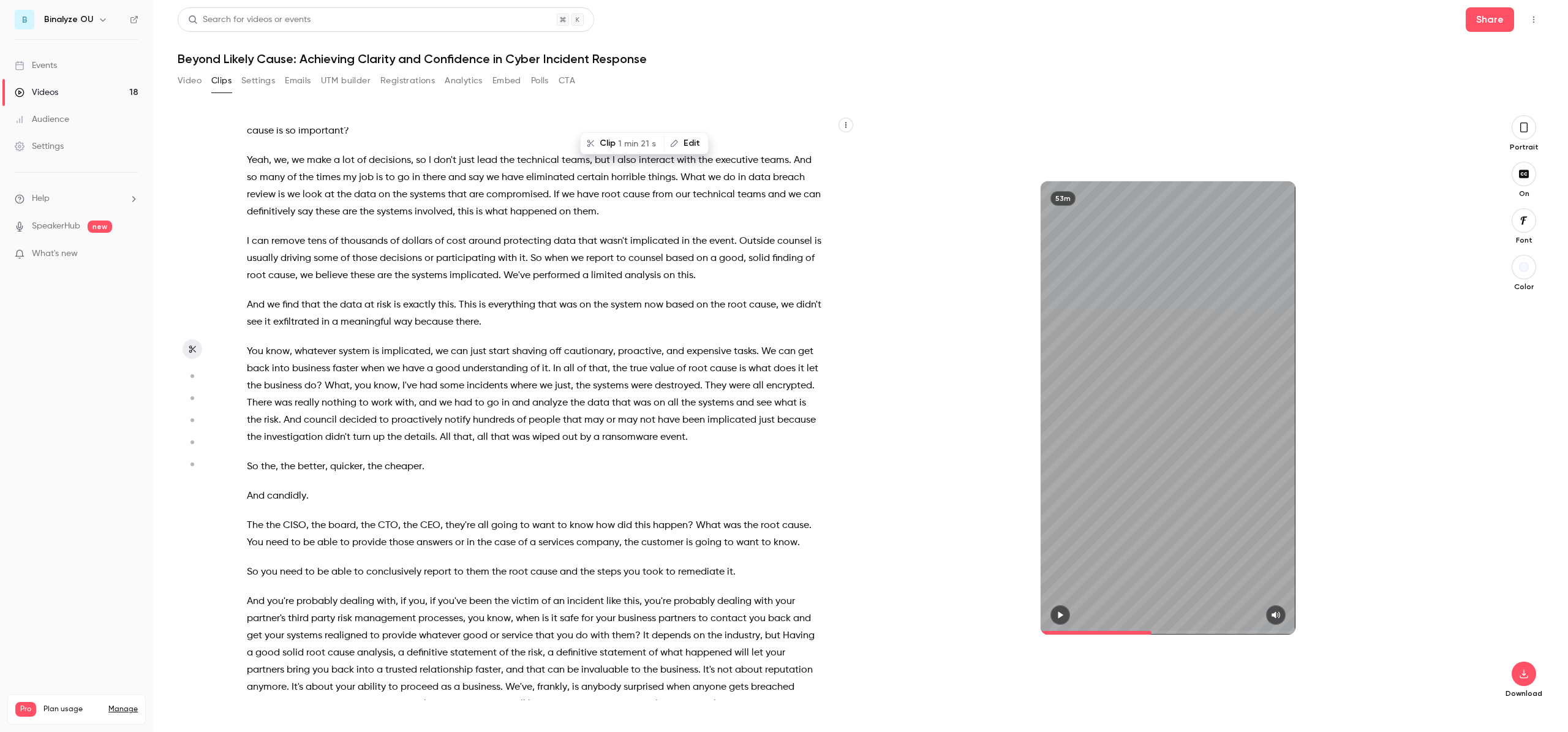
click at [356, 250] on span "thousands" at bounding box center [364, 241] width 47 height 17
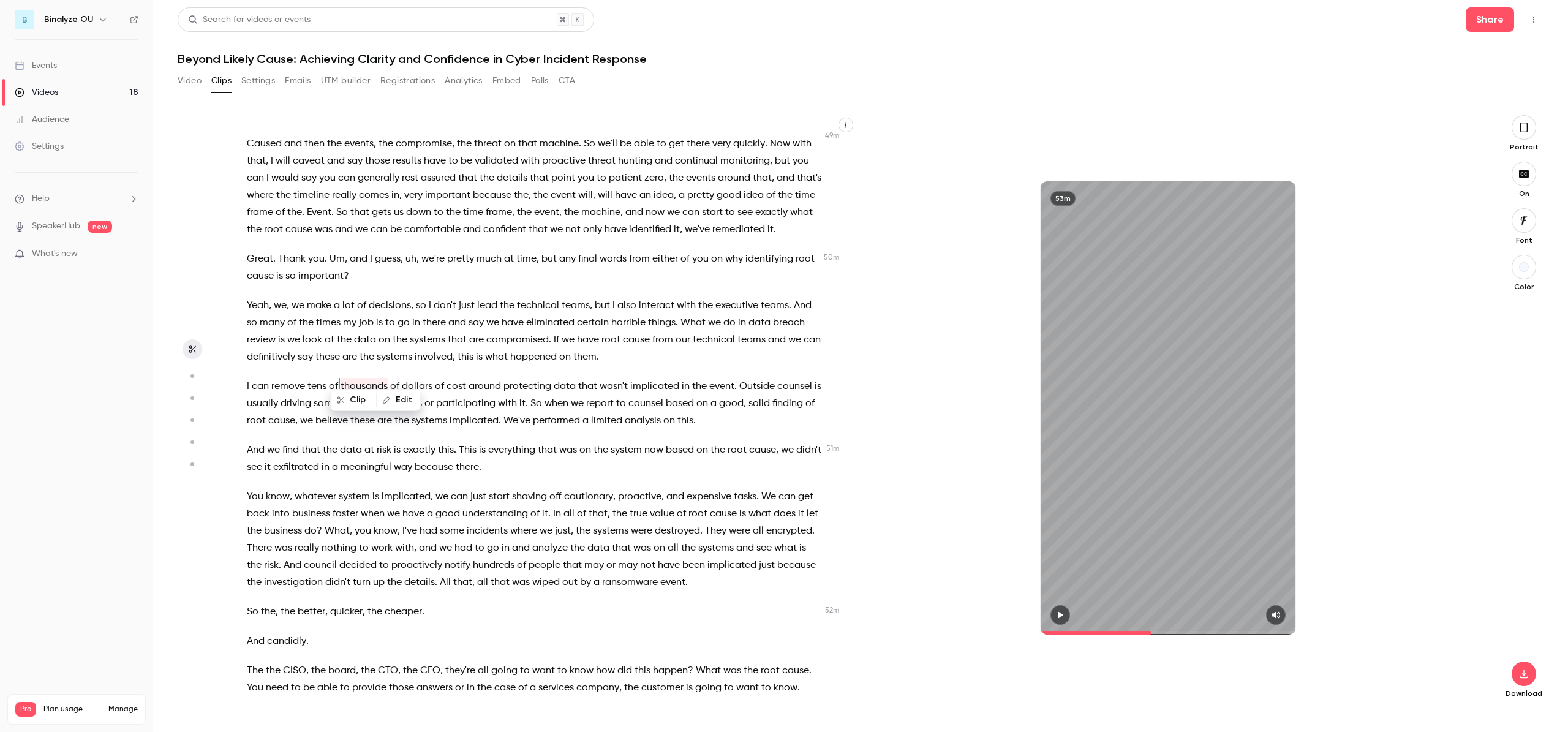
scroll to position [9332, 0]
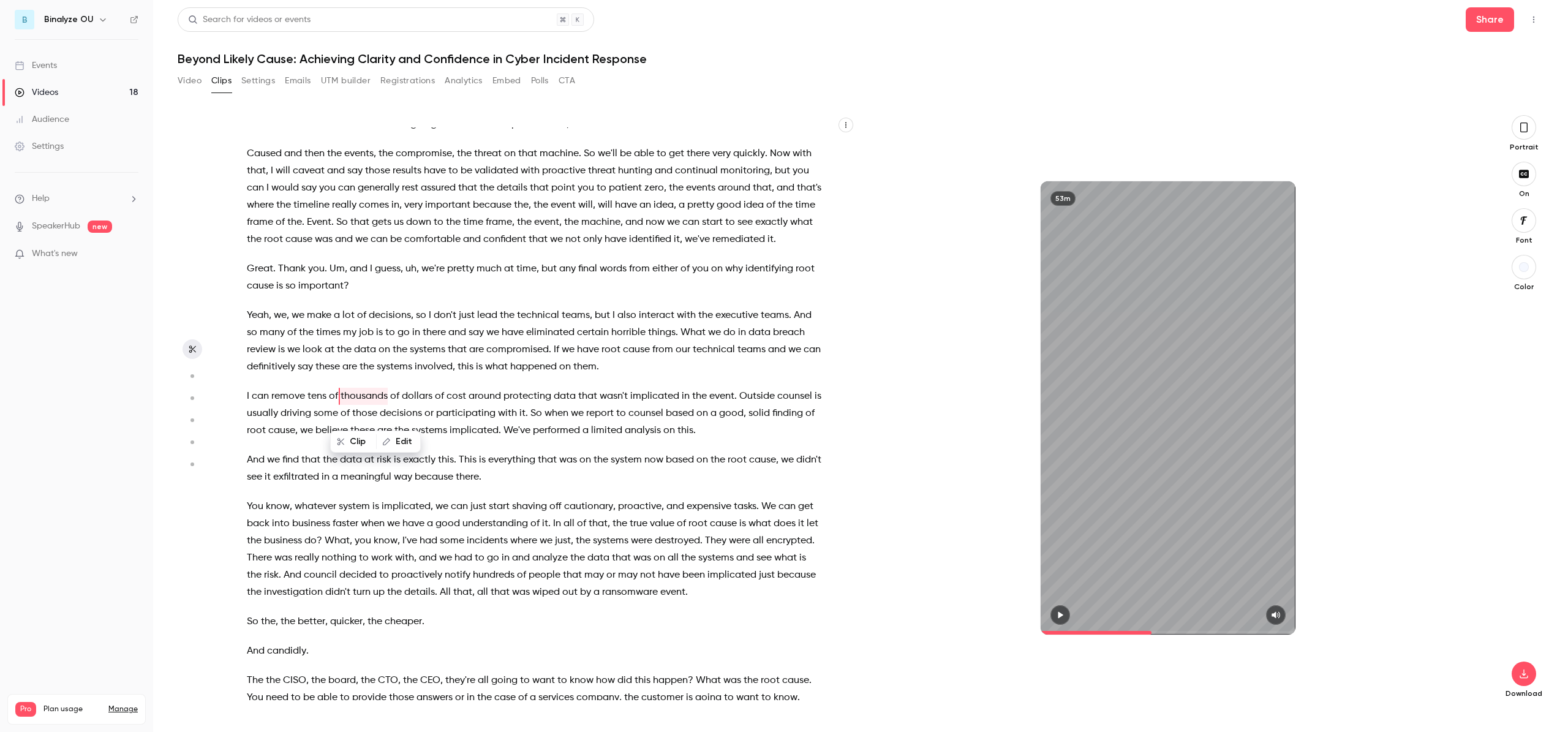
drag, startPoint x: 403, startPoint y: 388, endPoint x: 340, endPoint y: 358, distance: 69.8
click at [403, 376] on span "systems" at bounding box center [394, 367] width 36 height 17
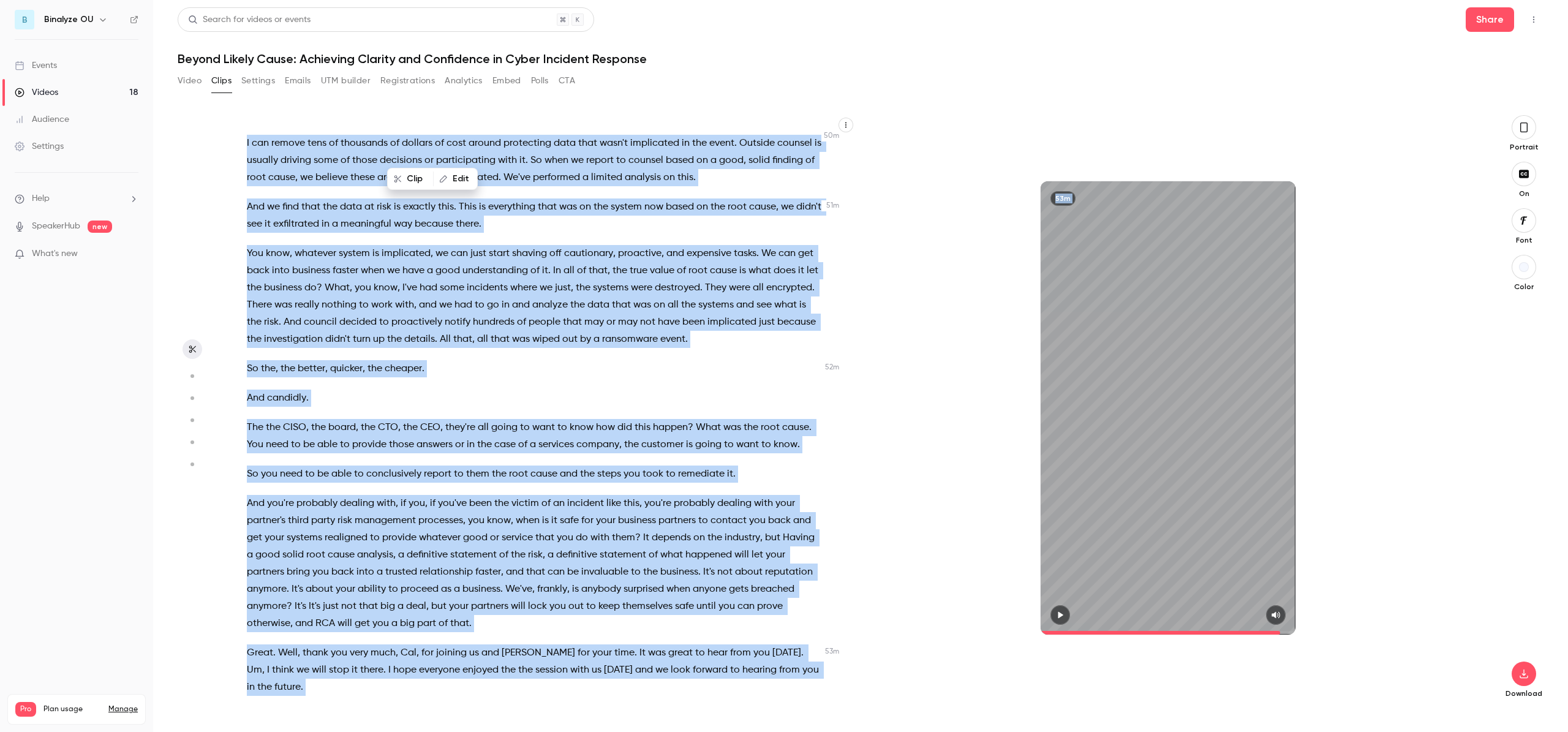
scroll to position [9617, 0]
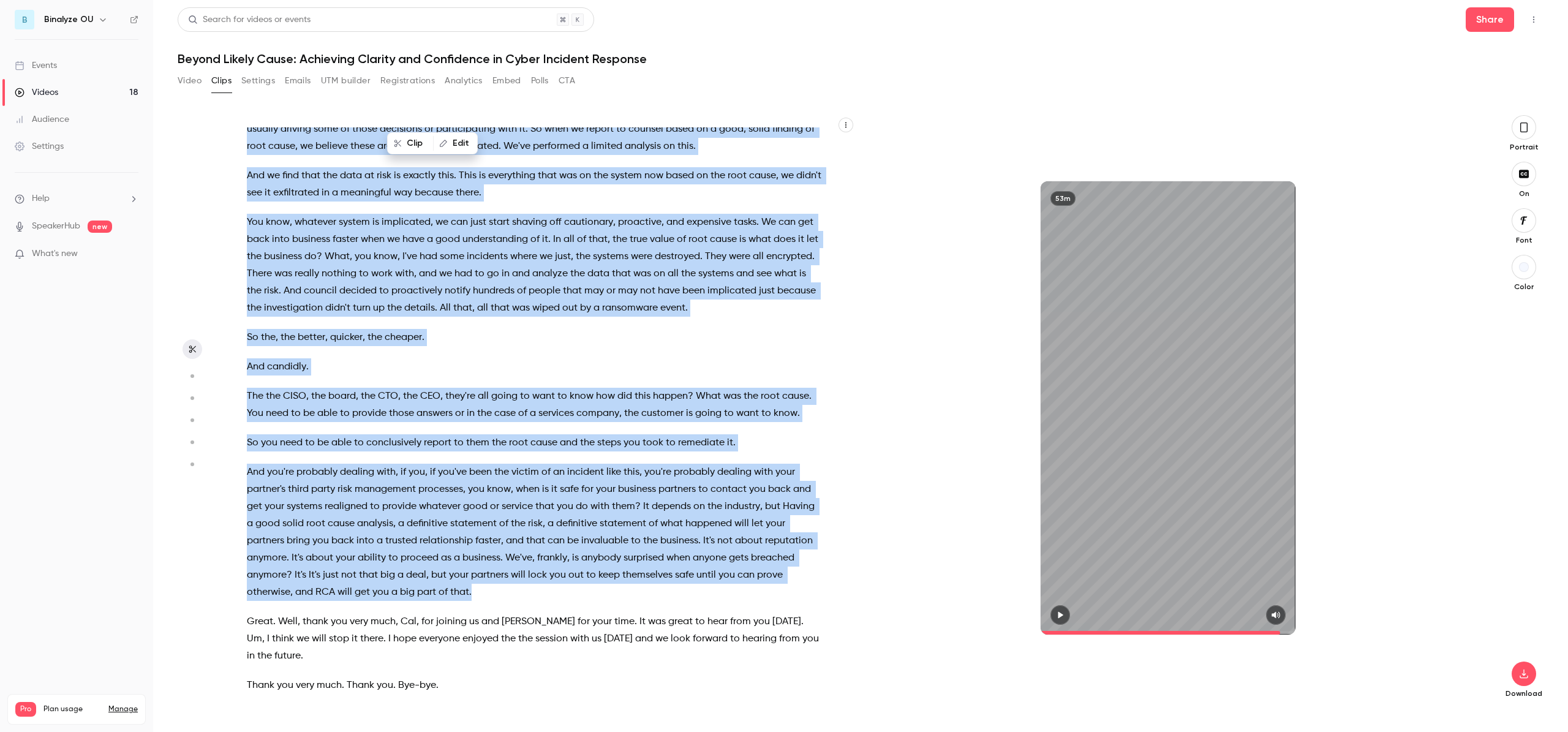
drag, startPoint x: 293, startPoint y: 360, endPoint x: 521, endPoint y: 605, distance: 334.7
click at [521, 605] on div "Hello , everyone . Welcome . Thank you for joining [DATE] webinar , Beyond Like…" at bounding box center [540, 414] width 618 height 572
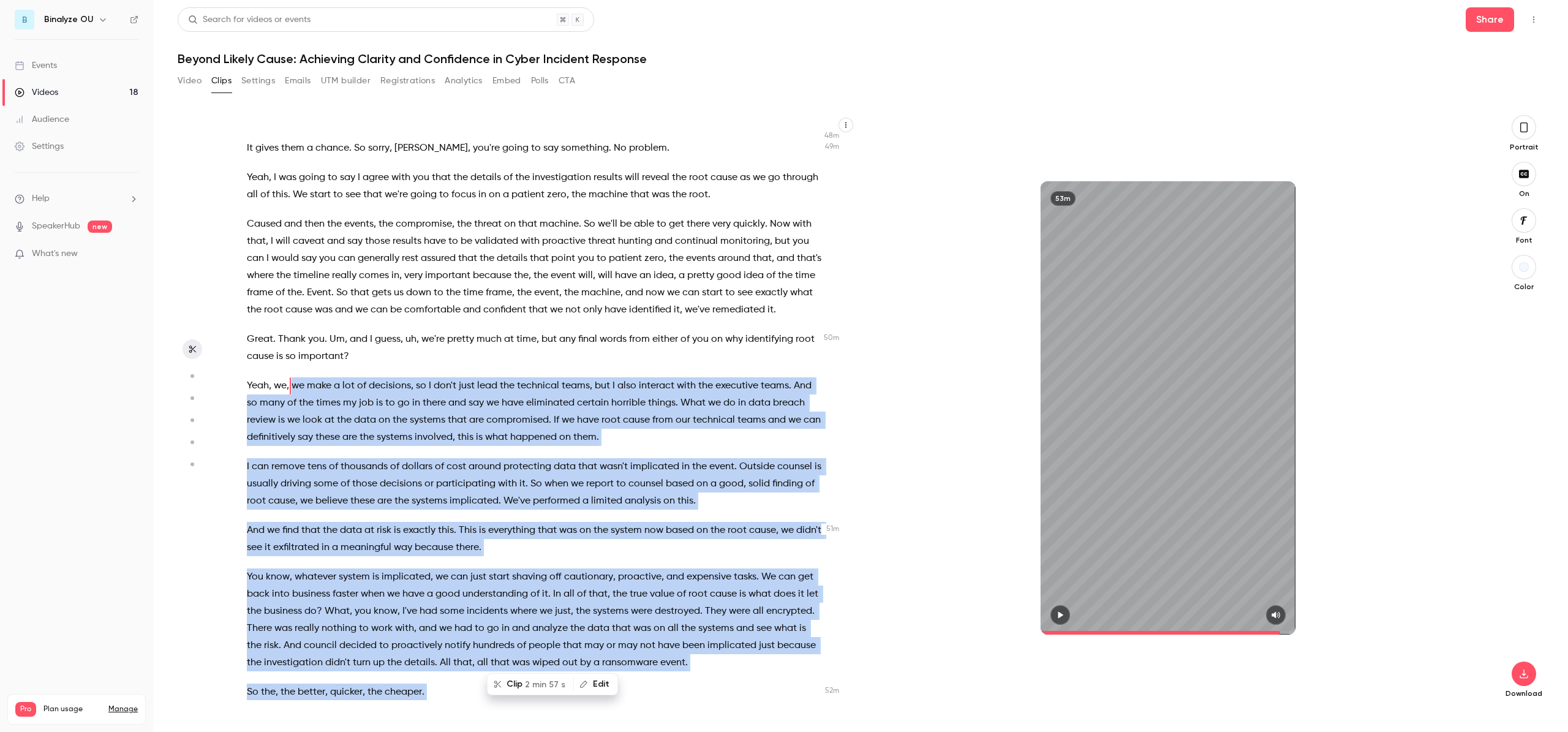
scroll to position [9251, 0]
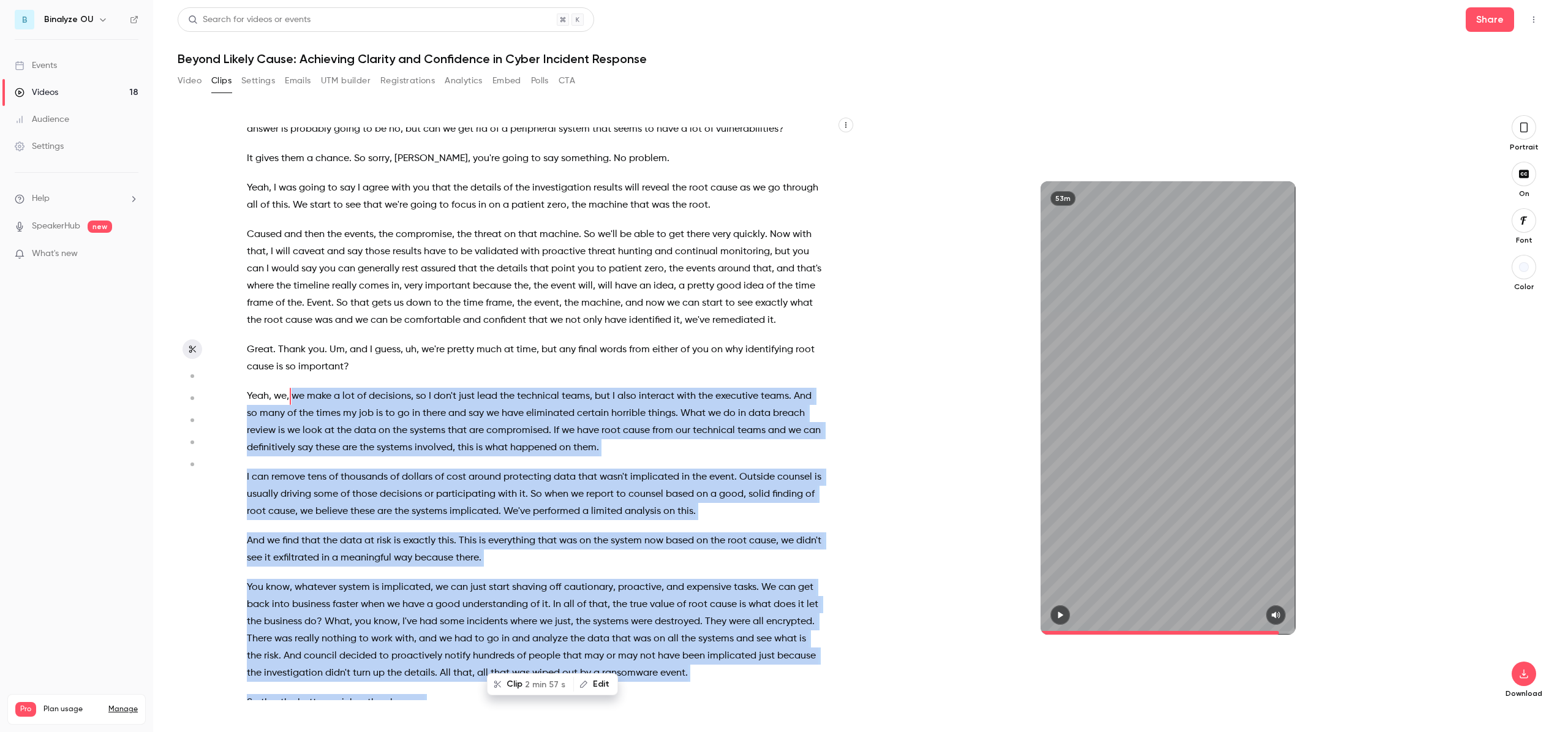
click at [529, 687] on span "2 min 57 s" at bounding box center [544, 684] width 40 height 13
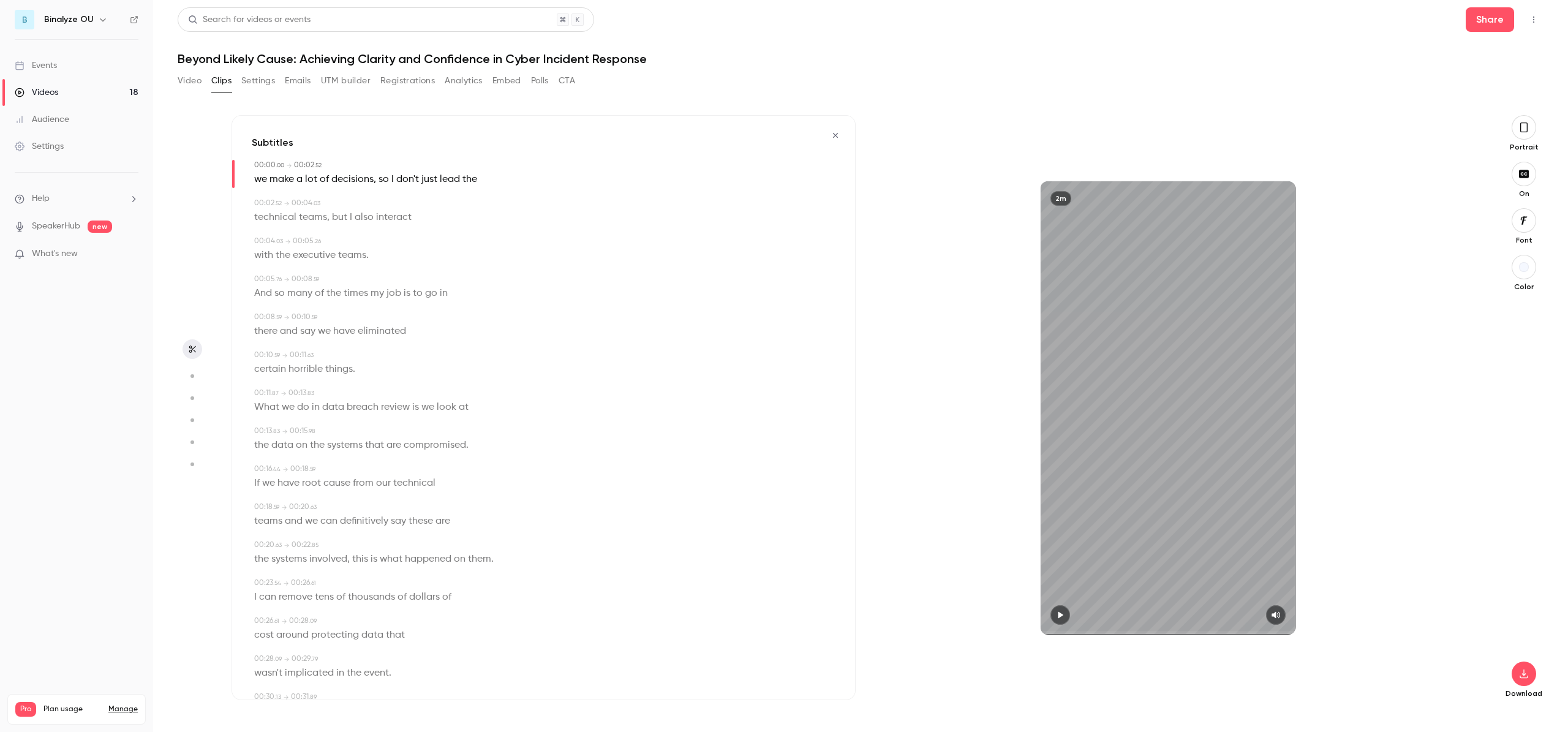
click at [1057, 616] on icon "button" at bounding box center [1060, 615] width 10 height 8
type input "***"
click at [1520, 670] on icon "button" at bounding box center [1523, 674] width 14 height 10
click at [247, 60] on h1 "Beyond Likely Cause: Achieving Clarity and Confidence in Cyber Incident Response" at bounding box center [860, 58] width 1366 height 14
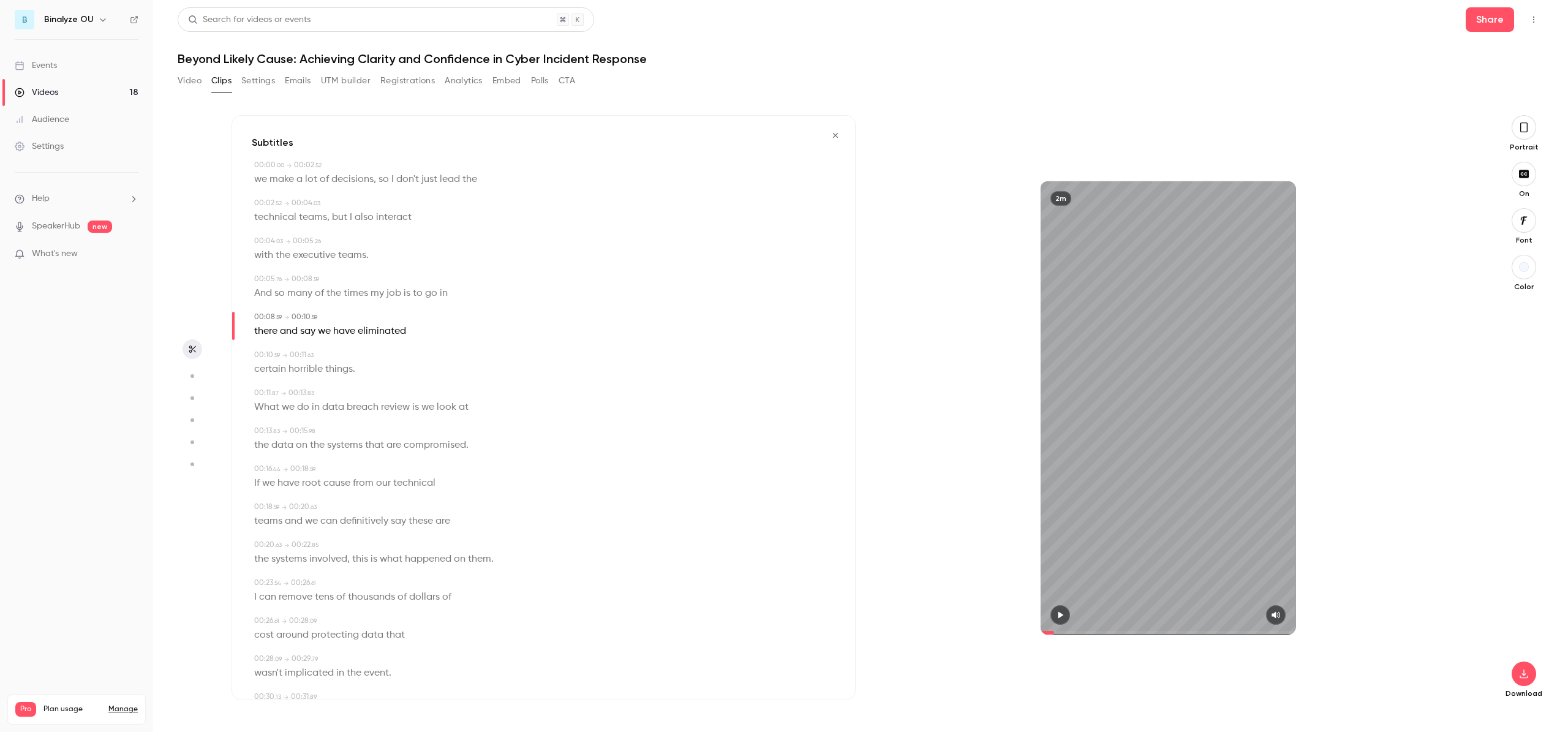
click at [247, 60] on h1 "Beyond Likely Cause: Achieving Clarity and Confidence in Cyber Incident Response" at bounding box center [860, 58] width 1366 height 14
copy div "Beyond Likely Cause: Achieving Clarity and Confidence in Cyber Incident Respons…"
